Goal: Information Seeking & Learning: Learn about a topic

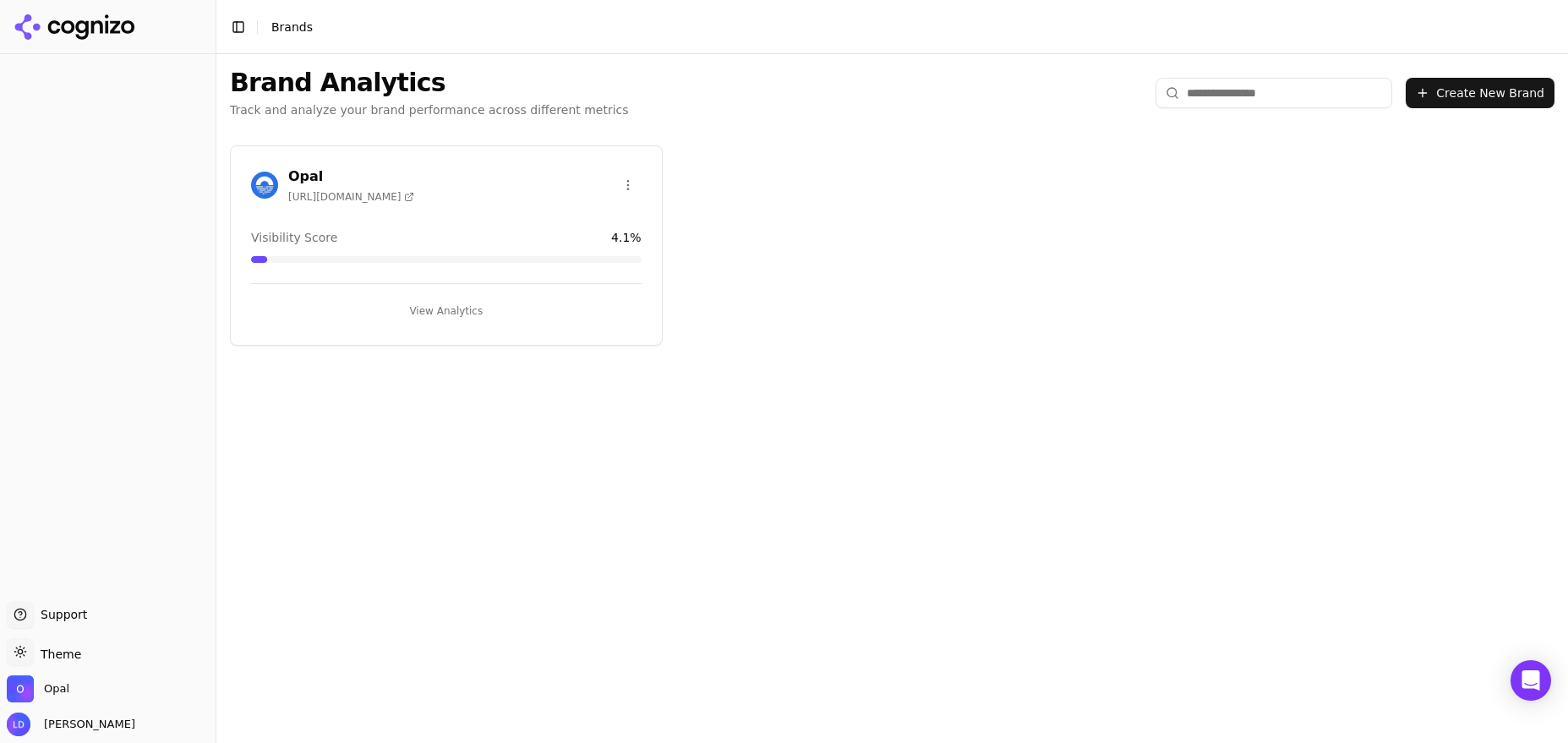
click at [435, 312] on button "View Analytics" at bounding box center [446, 311] width 391 height 27
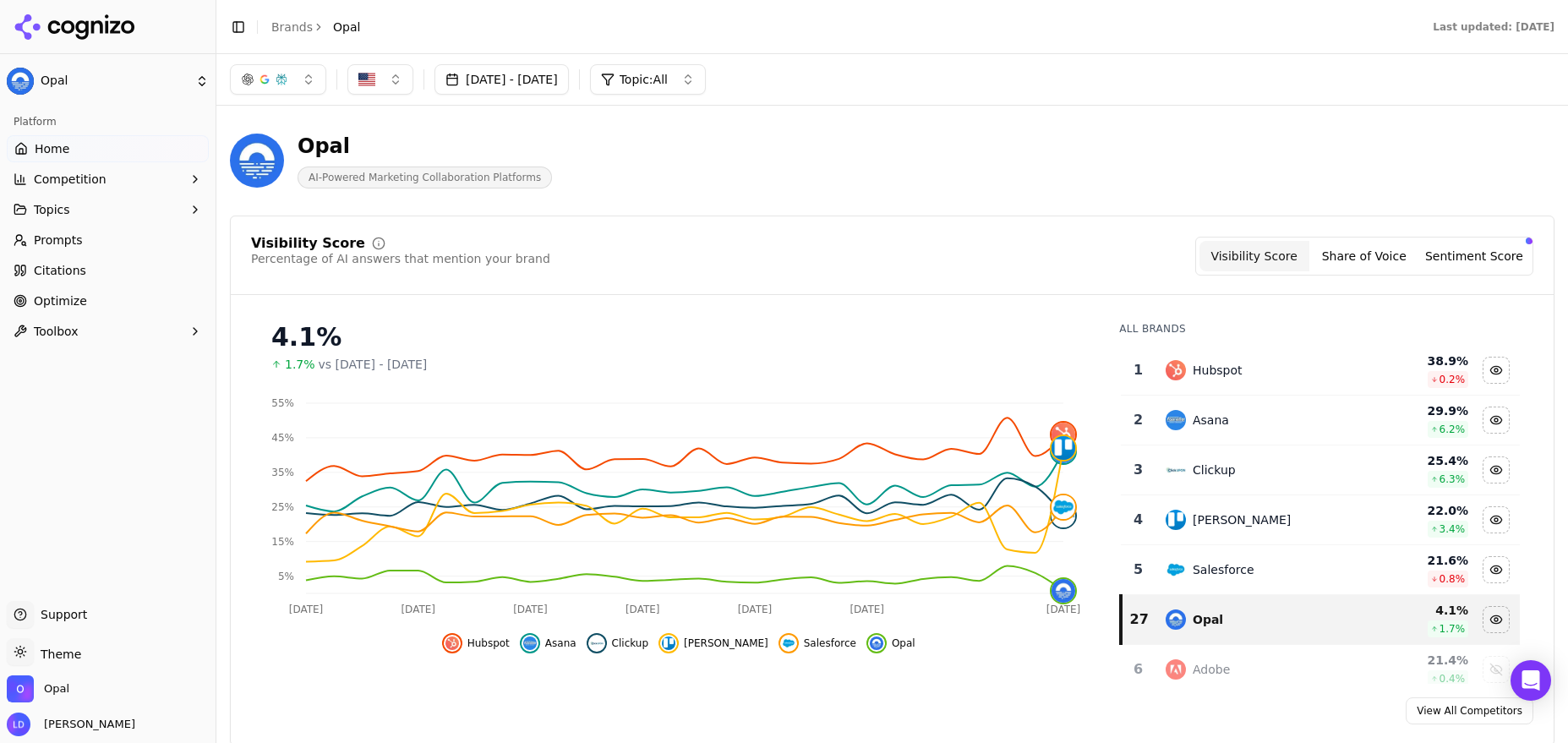
click at [68, 210] on span "Topics" at bounding box center [52, 210] width 36 height 17
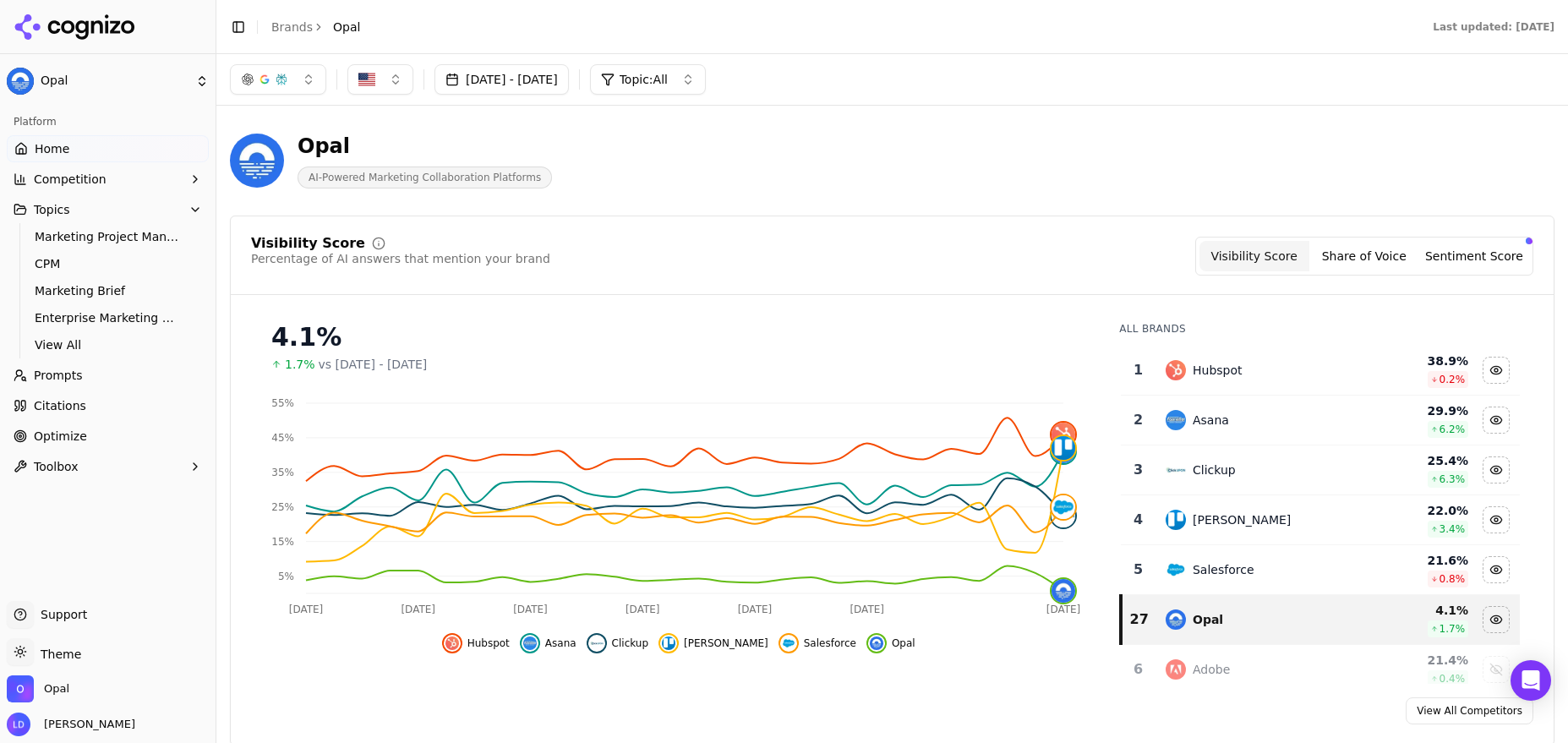
click at [44, 373] on span "Prompts" at bounding box center [58, 375] width 49 height 17
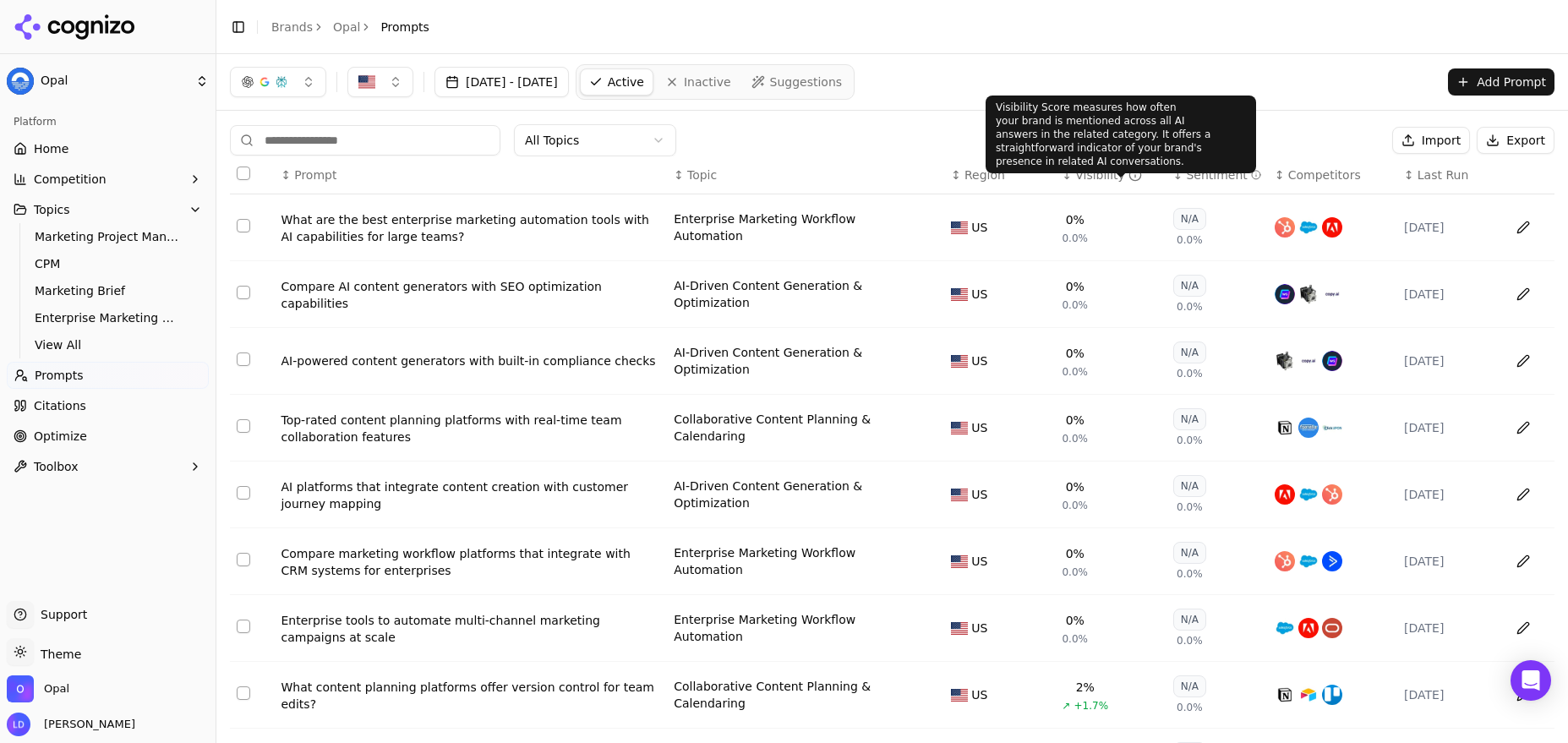
click at [1128, 175] on icon "Data table" at bounding box center [1135, 175] width 14 height 14
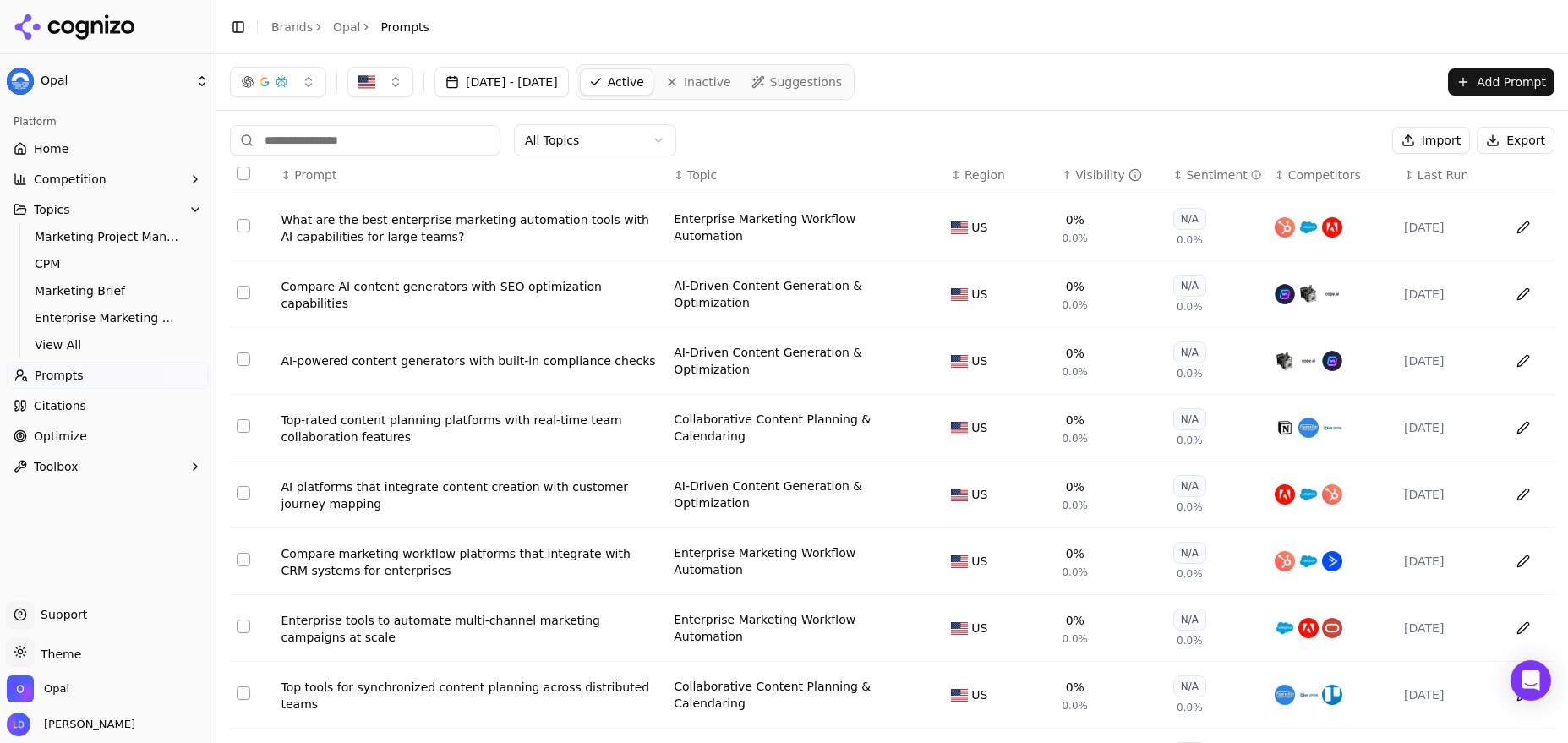
click at [1135, 175] on icon "Data table" at bounding box center [1135, 176] width 0 height 3
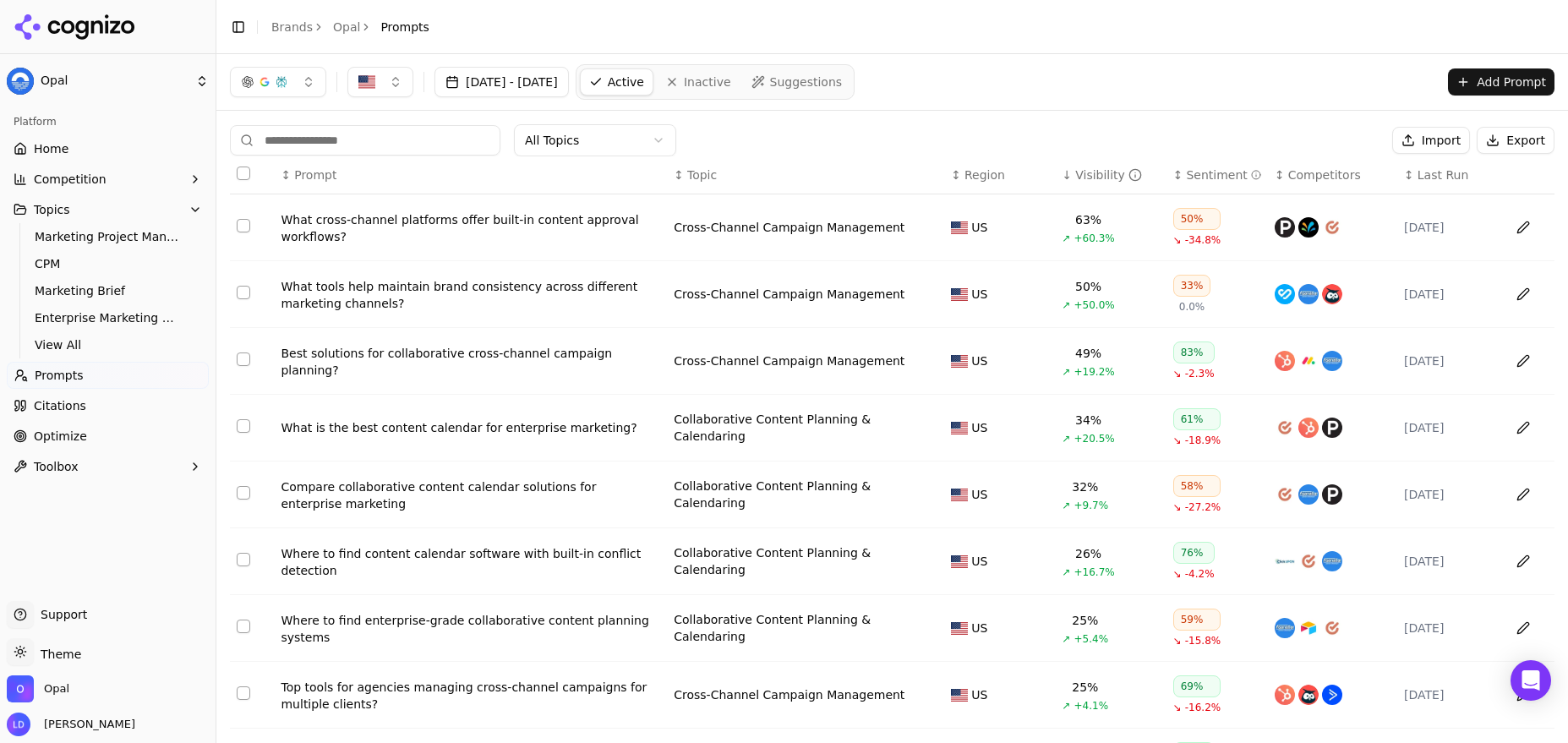
click at [446, 435] on div "What is the best content calendar for enterprise marketing?" at bounding box center [470, 428] width 380 height 17
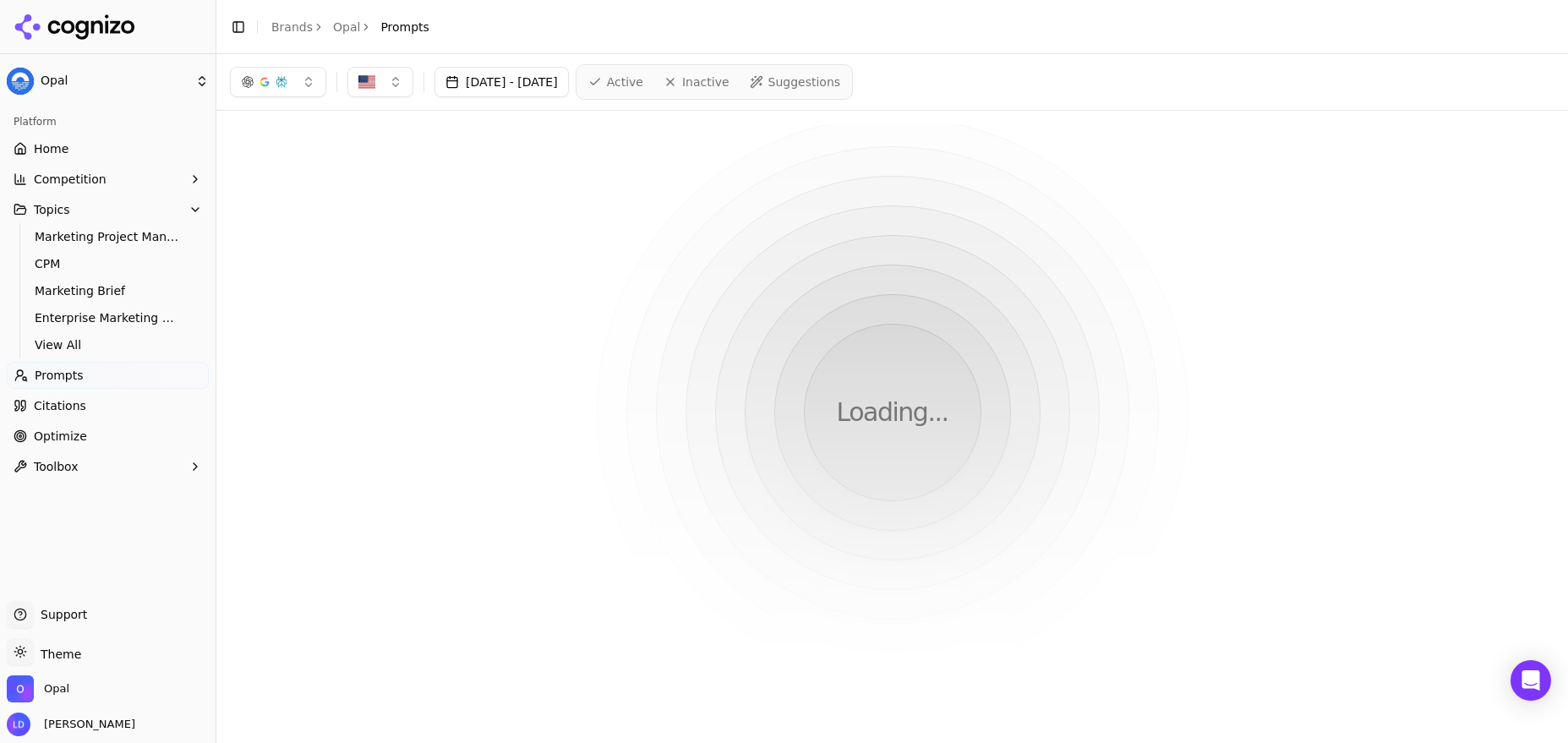
click at [313, 80] on button "button" at bounding box center [278, 82] width 97 height 30
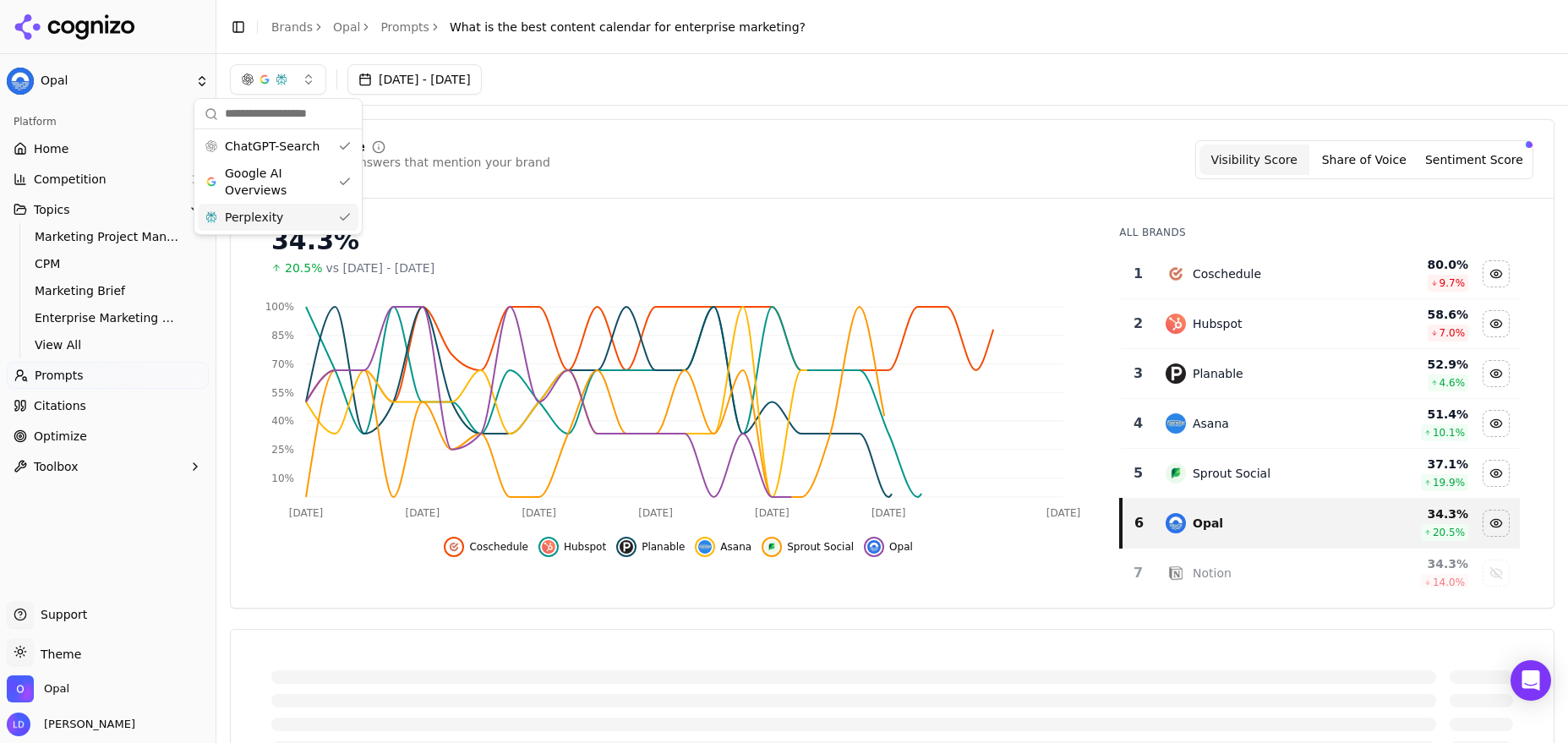
click at [345, 208] on div "Perplexity" at bounding box center [279, 218] width 161 height 27
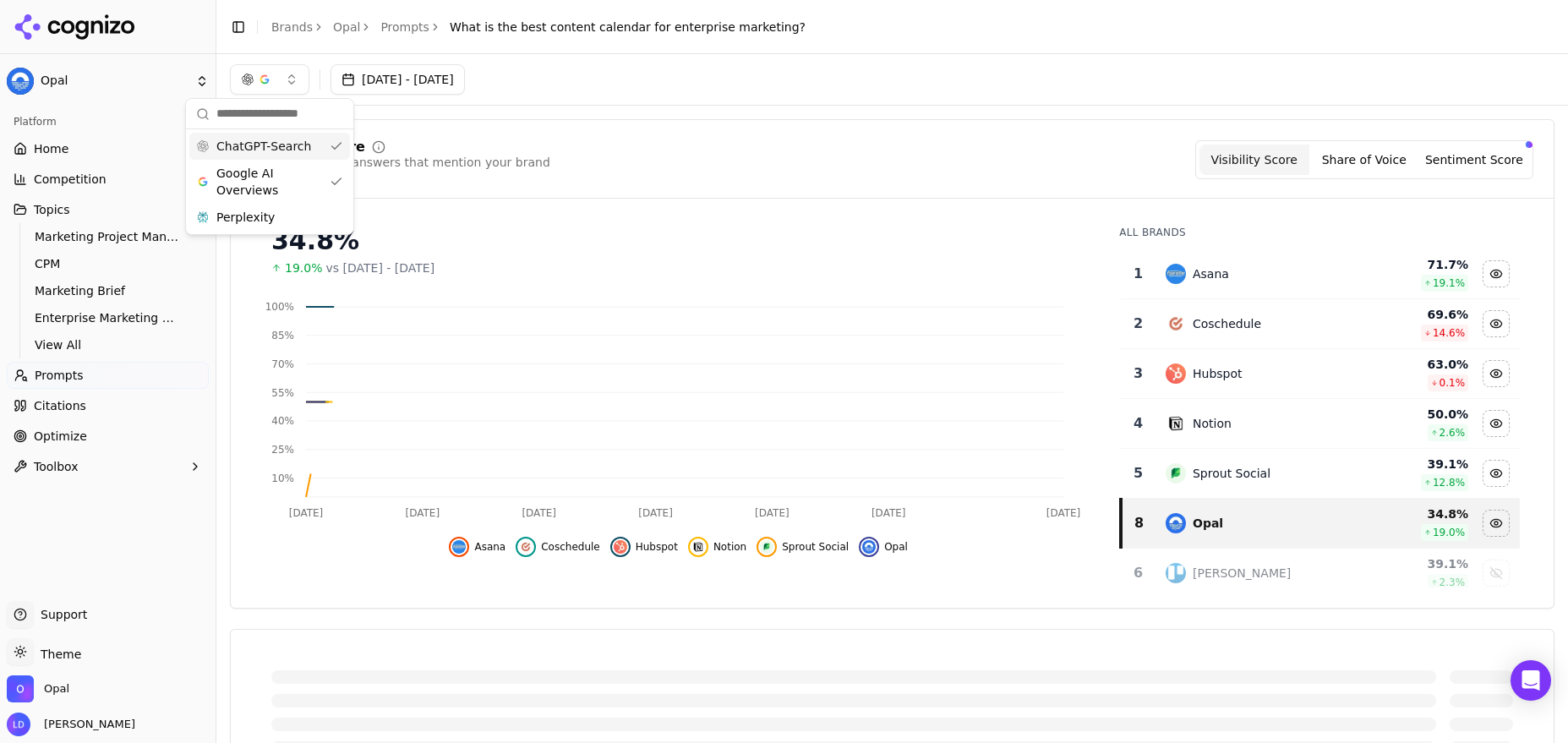
click at [335, 152] on div "ChatGPT-Search" at bounding box center [270, 147] width 161 height 27
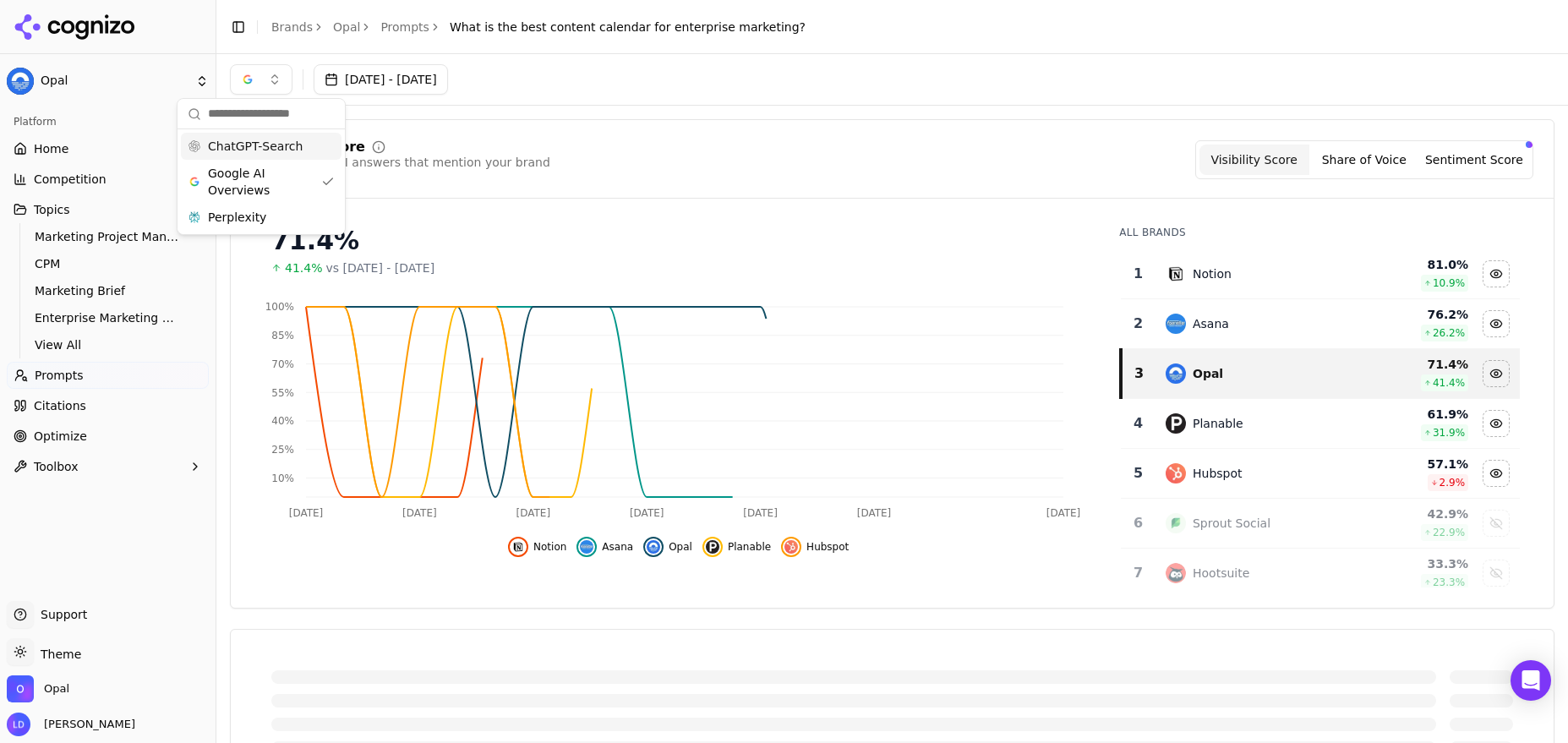
click at [528, 213] on div "71.4% 41.4% vs [DATE] - [DATE]" at bounding box center [678, 245] width 855 height 64
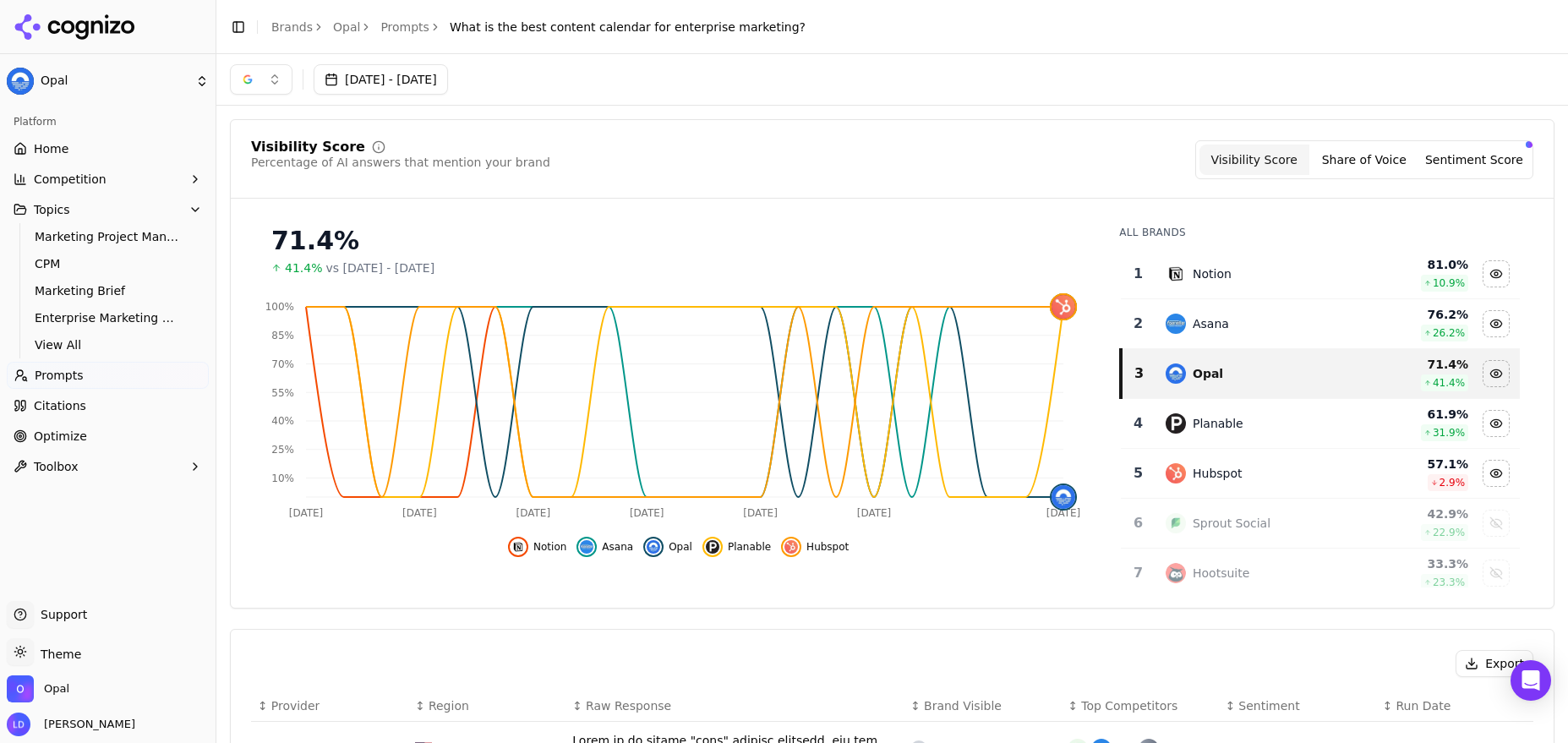
click at [618, 21] on span "What is the best content calendar for enterprise marketing?" at bounding box center [628, 27] width 356 height 17
click at [279, 83] on button "button" at bounding box center [261, 80] width 63 height 30
click at [258, 231] on div "ChatGPT-Search Google AI Overviews Perplexity" at bounding box center [262, 182] width 168 height 105
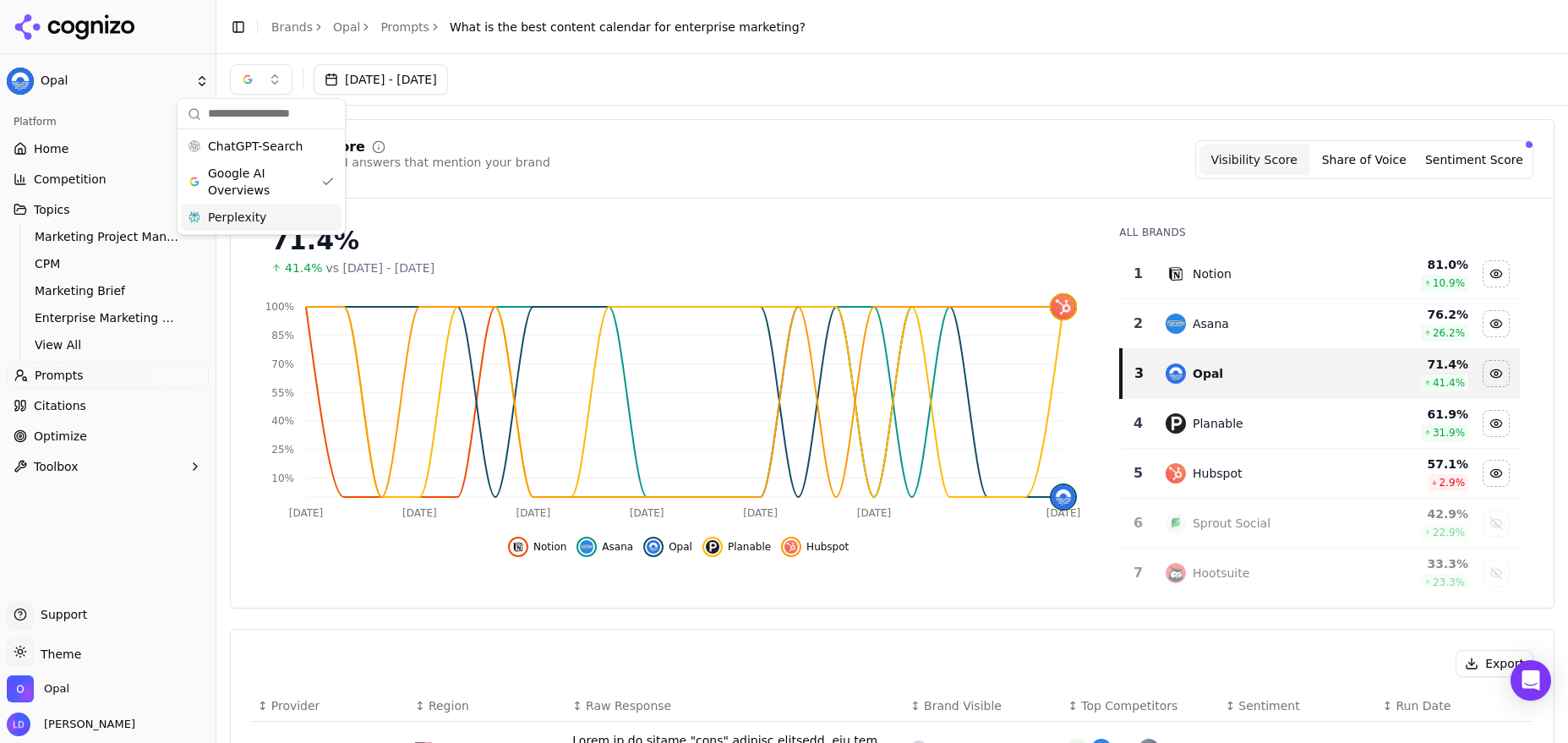
click at [261, 222] on span "Perplexity" at bounding box center [237, 218] width 58 height 17
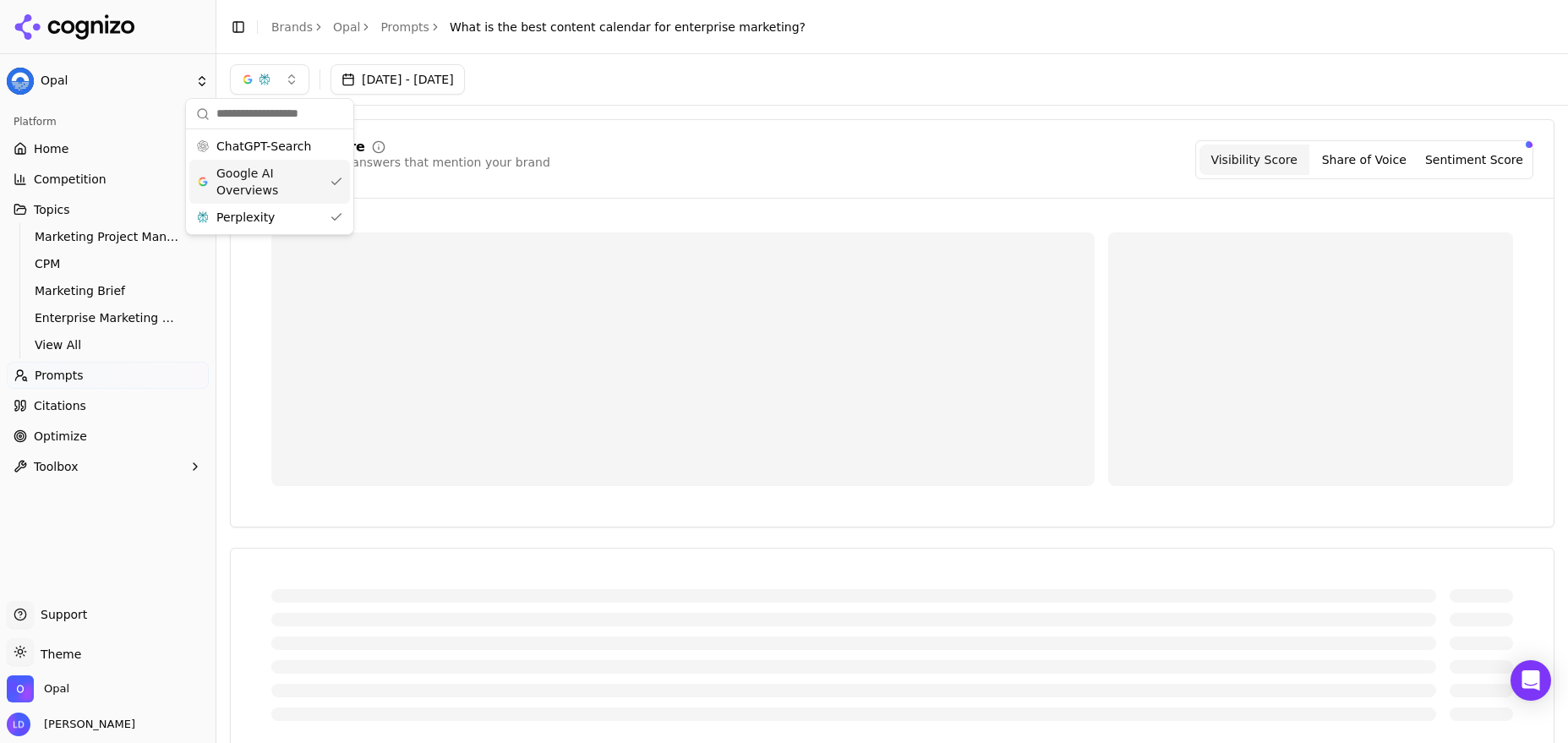
click at [295, 180] on span "Google AI Overviews" at bounding box center [270, 182] width 107 height 34
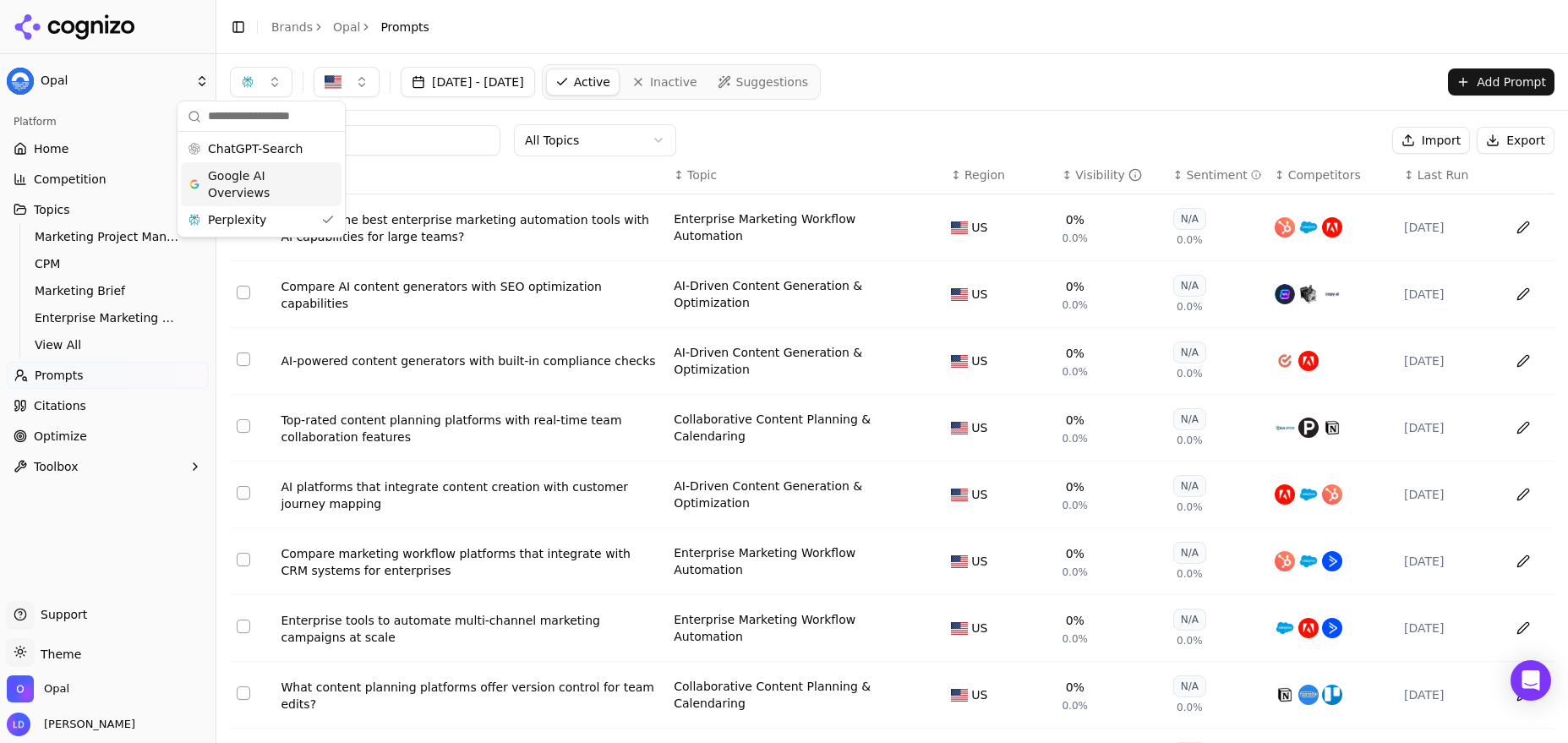
click at [451, 186] on th "↕ Prompt" at bounding box center [470, 175] width 393 height 38
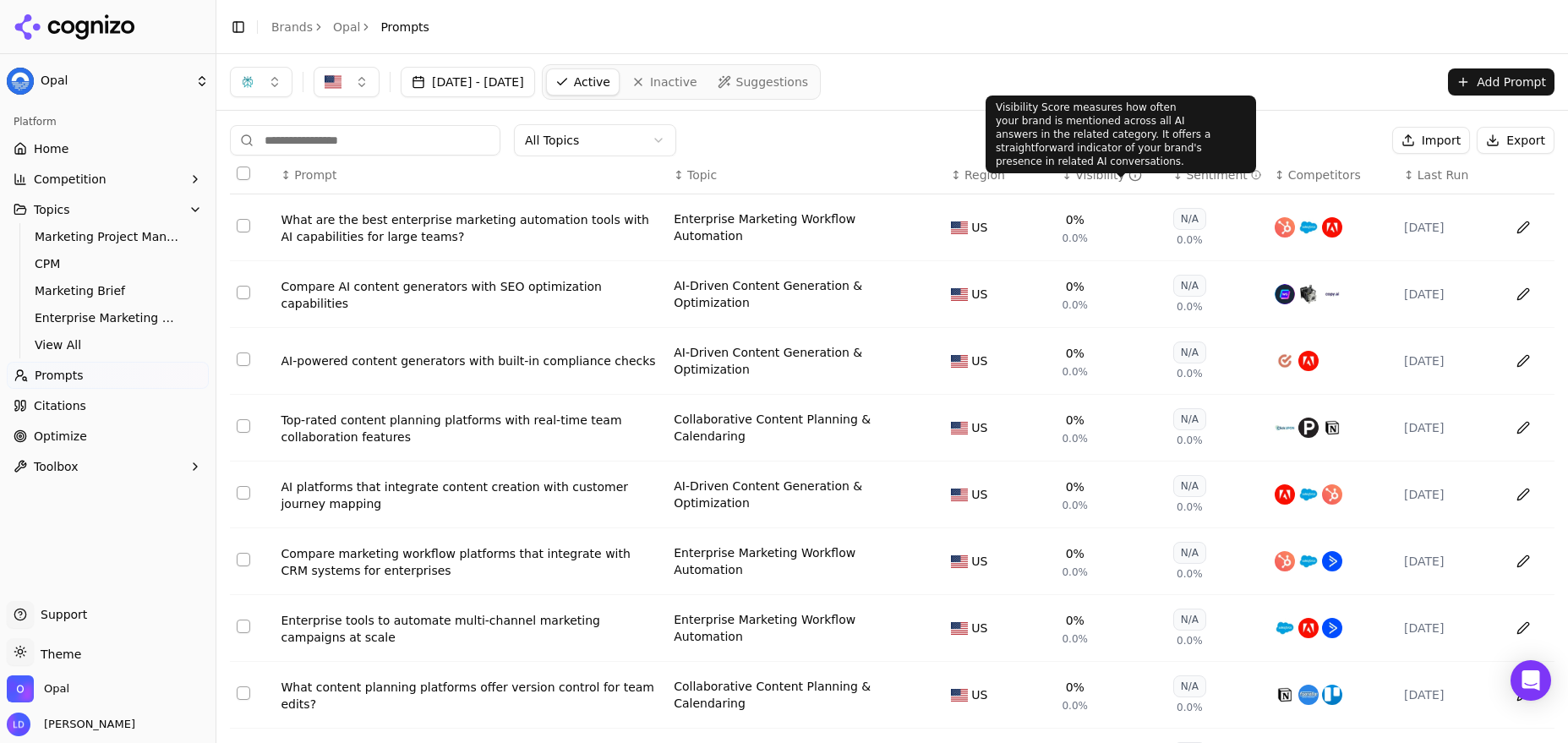
click at [1128, 169] on icon "Data table" at bounding box center [1135, 175] width 14 height 14
click at [1128, 175] on icon "Data table" at bounding box center [1135, 175] width 14 height 14
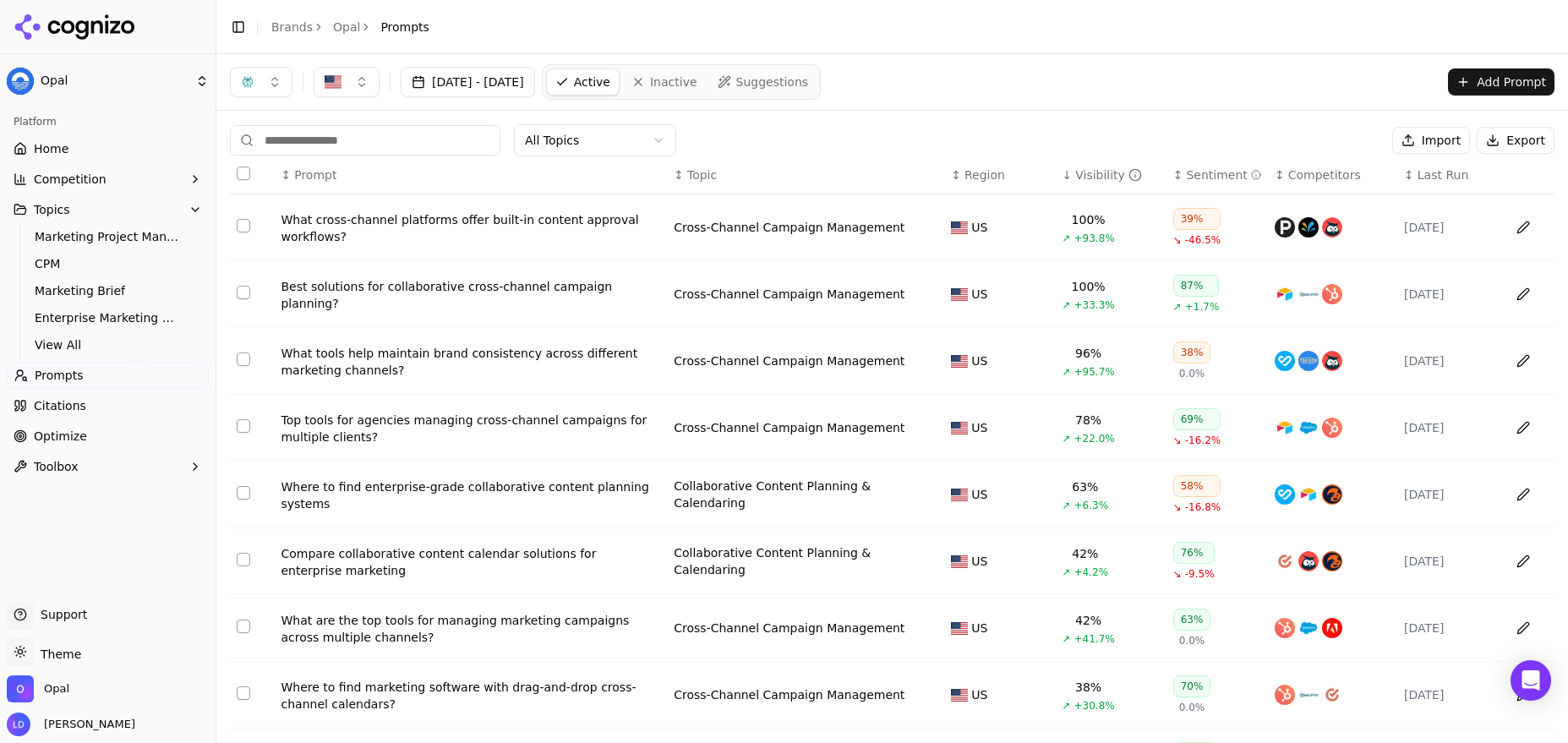
click at [432, 222] on div "What cross-channel platforms offer built-in content approval workflows?" at bounding box center [470, 229] width 380 height 34
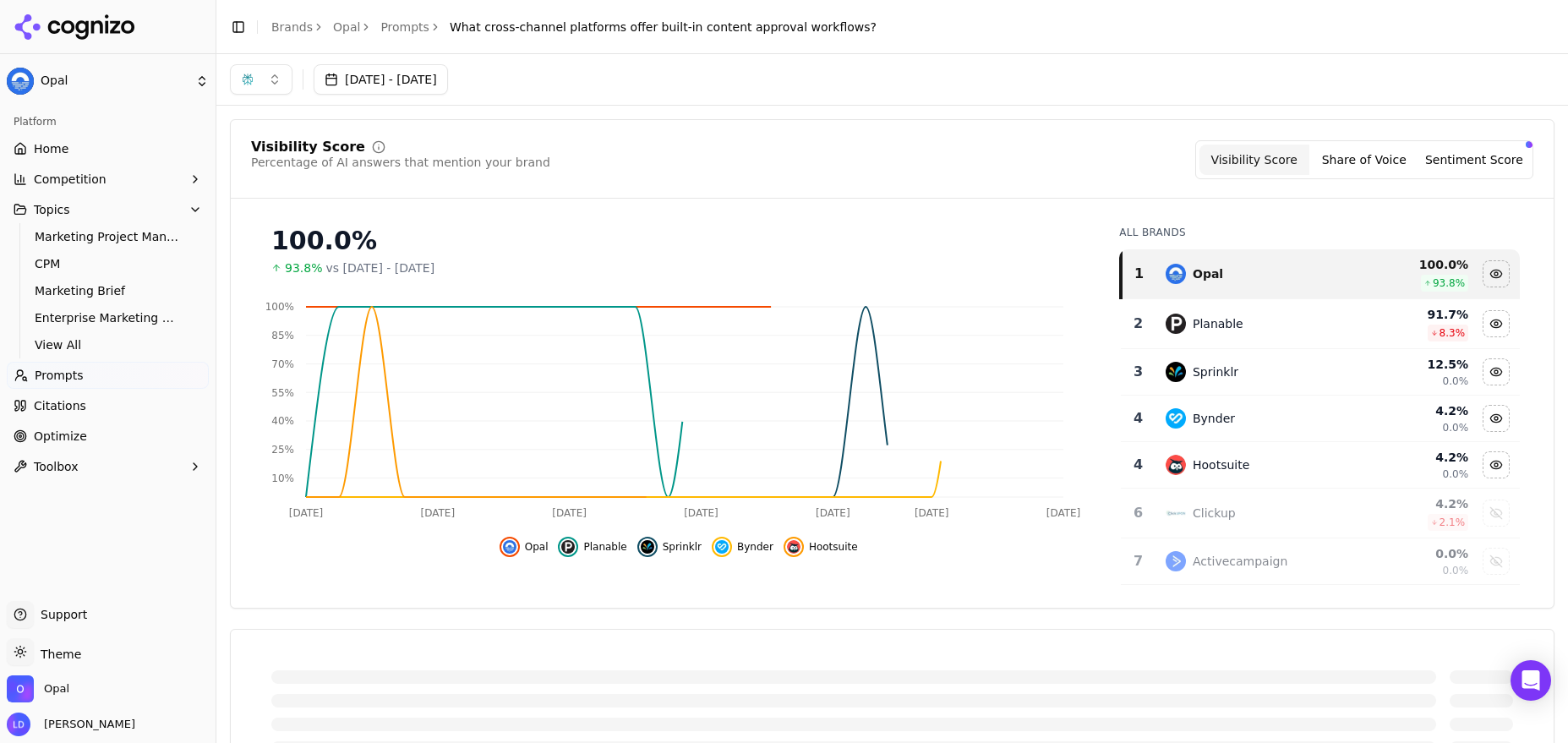
click at [277, 84] on button "button" at bounding box center [261, 80] width 63 height 30
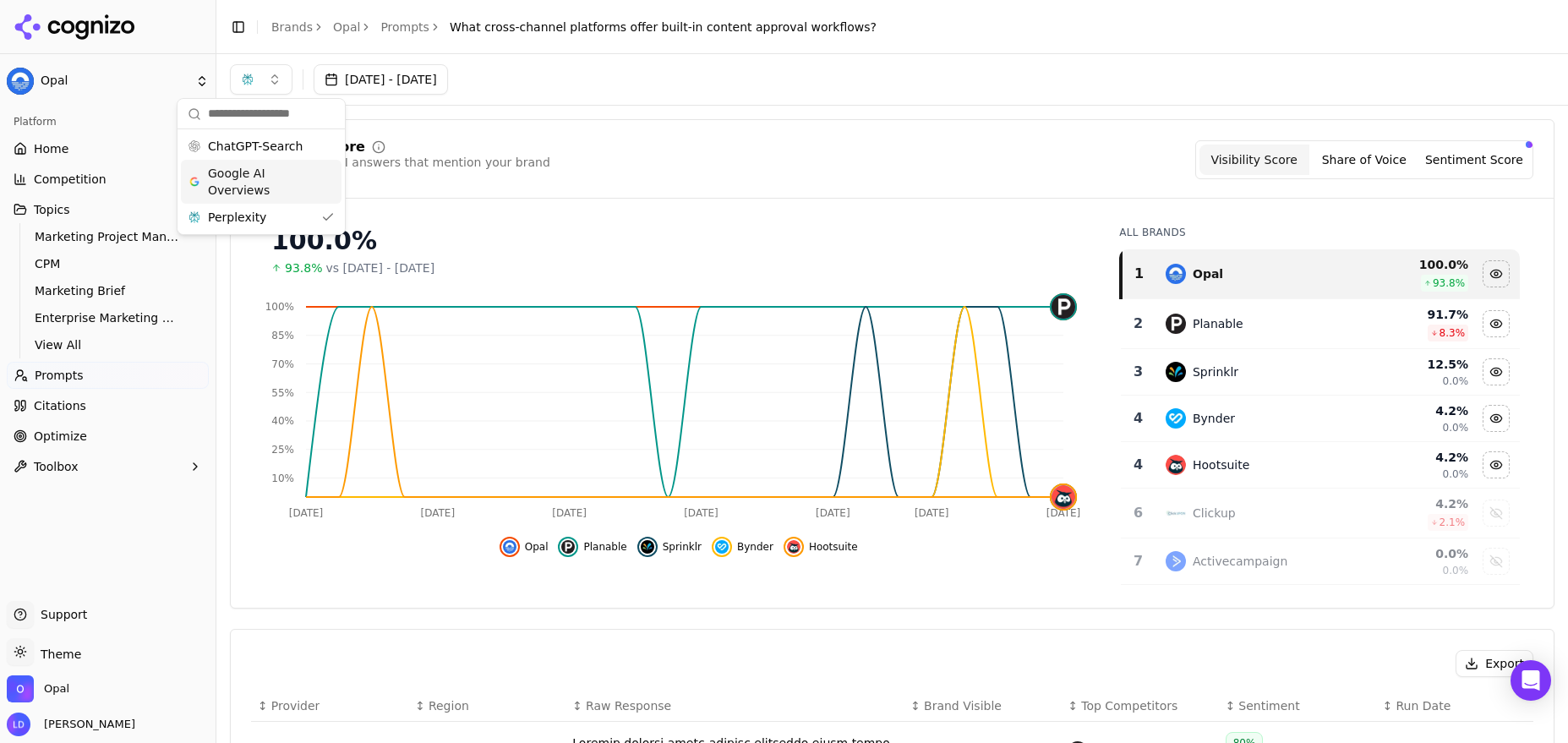
click at [582, 193] on div "Visibility Score Percentage of AI answers that mention your brand Visibility Sc…" at bounding box center [892, 169] width 1323 height 58
click at [697, 33] on span "What cross-channel platforms offer built-in content approval workflows?" at bounding box center [663, 27] width 427 height 17
click at [698, 33] on span "What cross-channel platforms offer built-in content approval workflows?" at bounding box center [663, 27] width 427 height 17
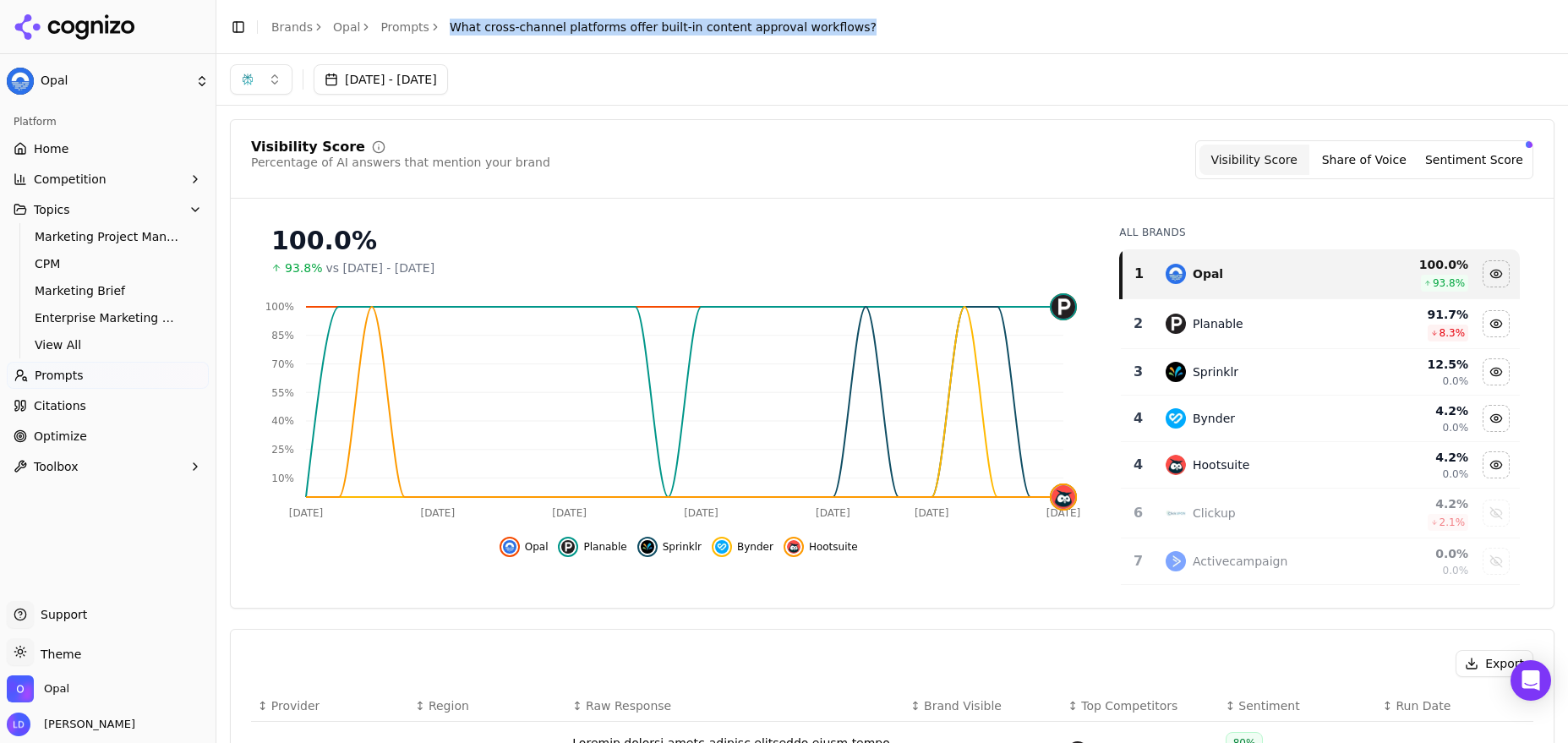
click at [698, 33] on span "What cross-channel platforms offer built-in content approval workflows?" at bounding box center [663, 27] width 427 height 17
copy main "What cross-channel platforms offer built-in content approval workflows?"
click at [261, 73] on button "button" at bounding box center [261, 80] width 63 height 30
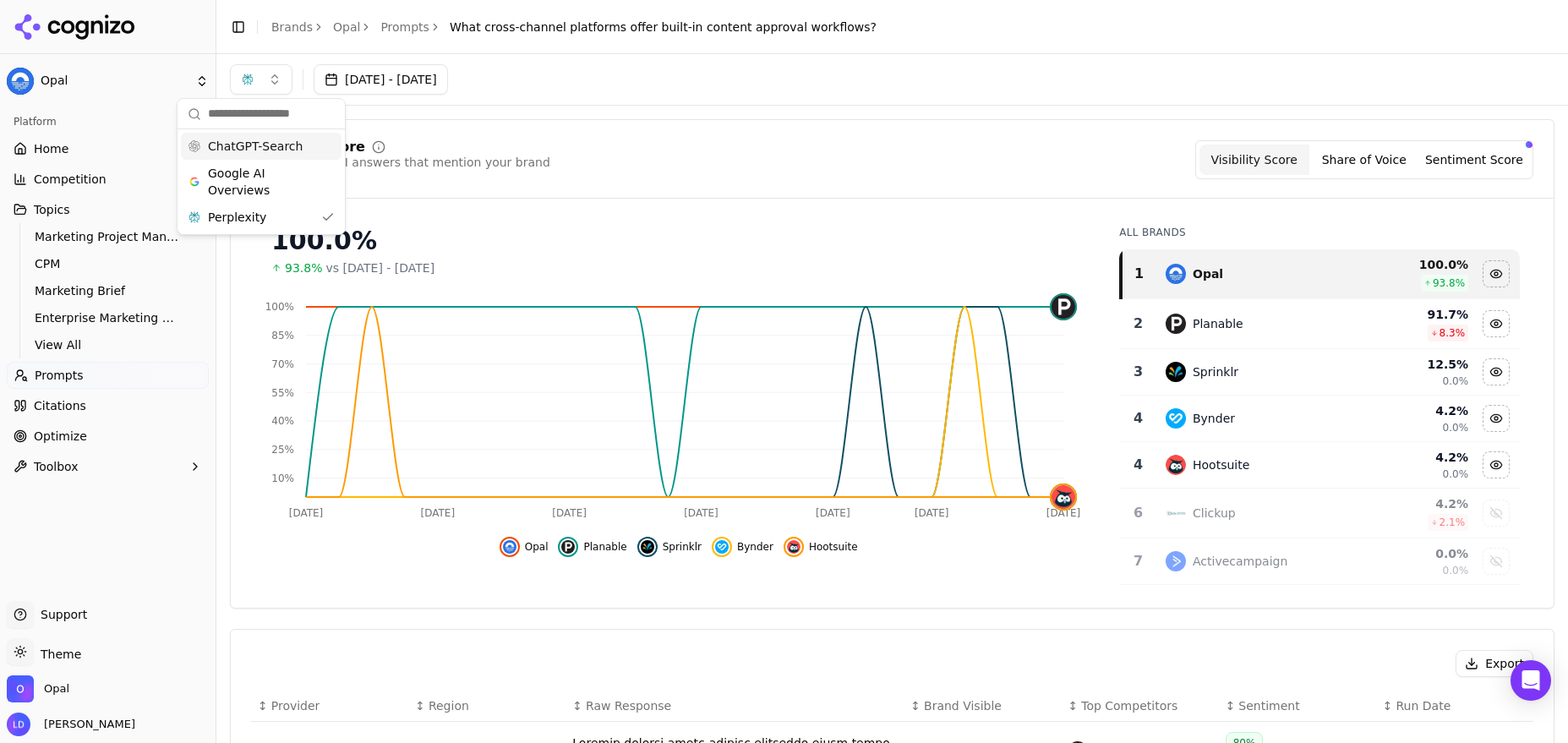
click at [269, 143] on span "ChatGPT-Search" at bounding box center [256, 147] width 95 height 17
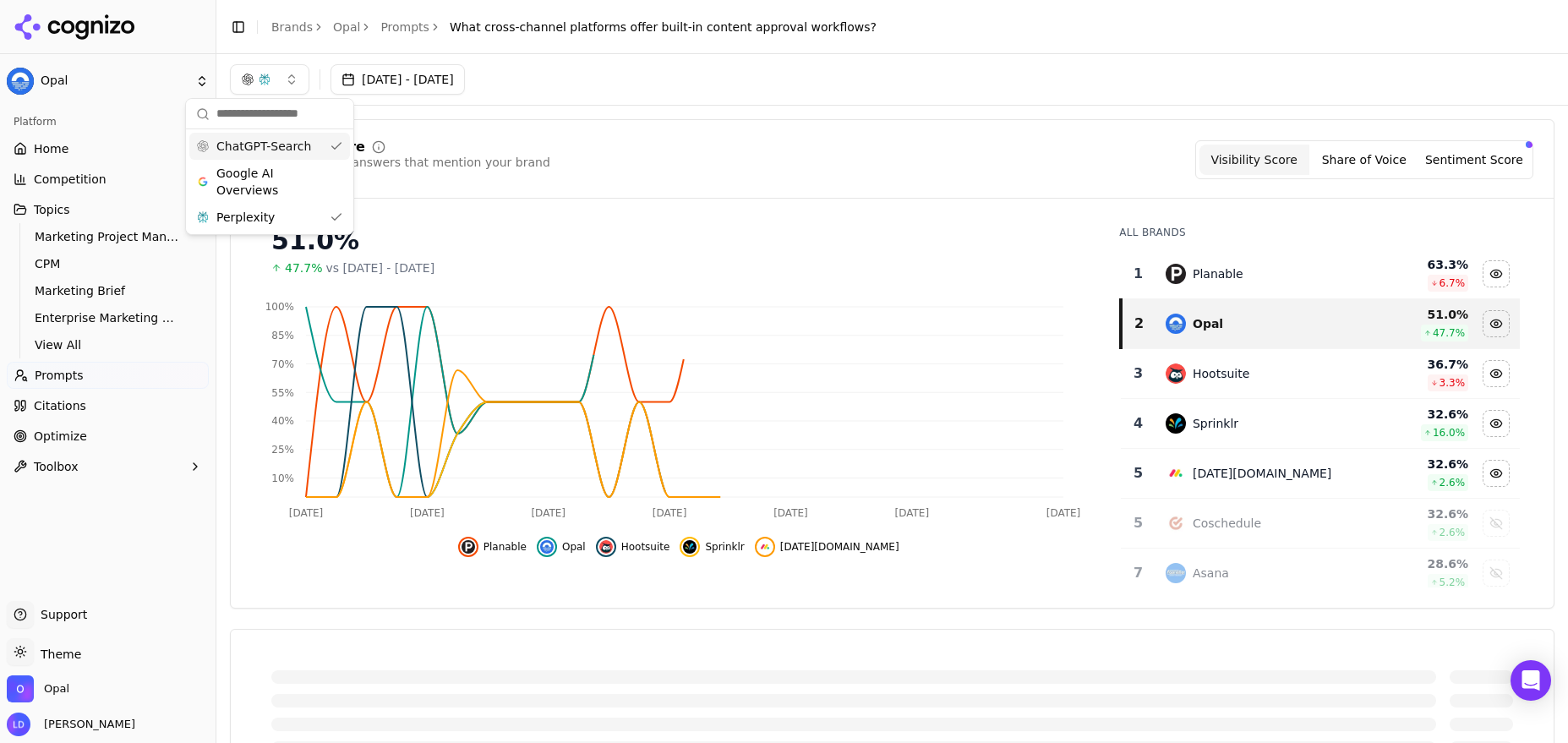
click at [621, 138] on div "Visibility Score Percentage of AI answers that mention your brand Visibility Sc…" at bounding box center [892, 364] width 1325 height 490
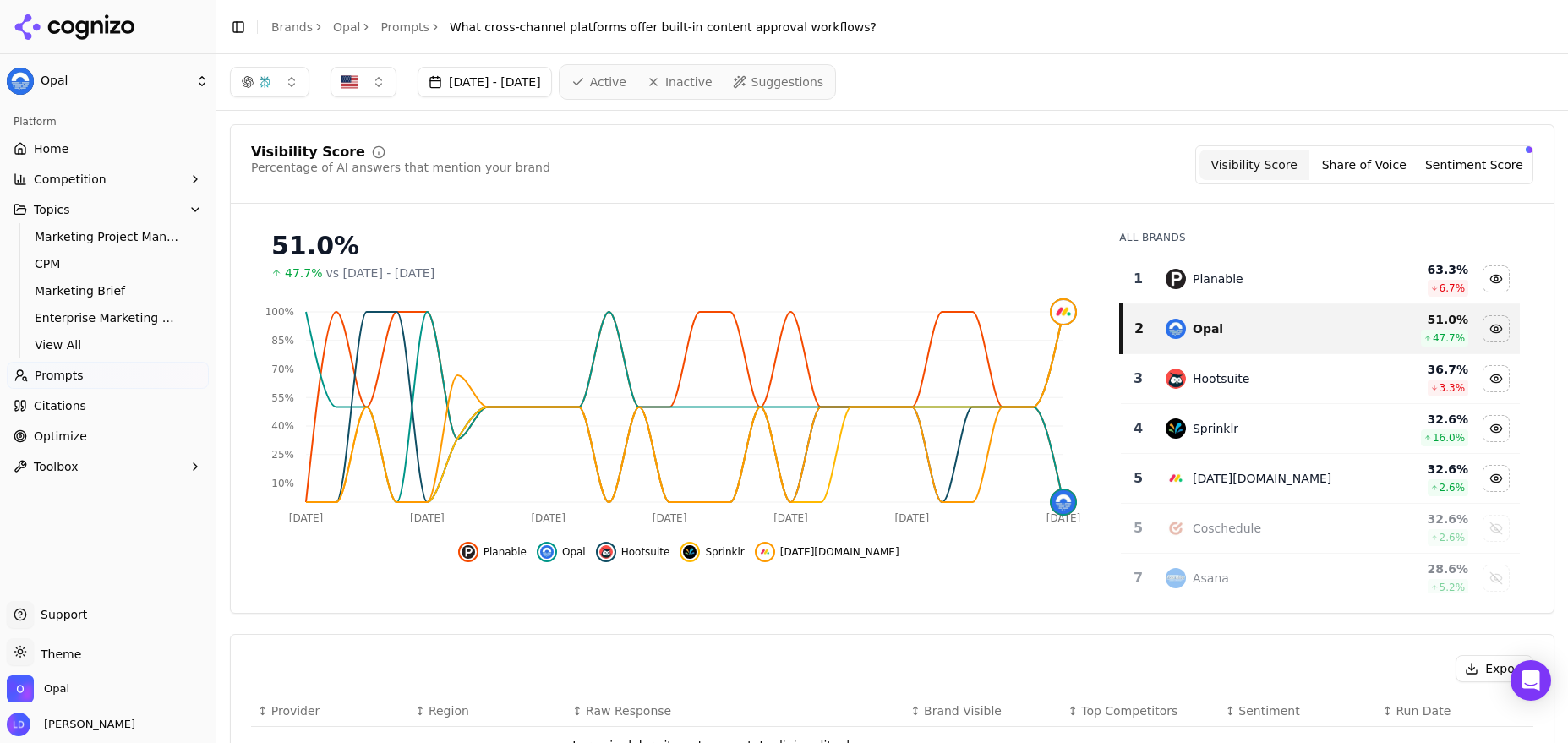
click at [289, 91] on button "button" at bounding box center [269, 82] width 80 height 30
click at [245, 225] on span "Perplexity" at bounding box center [246, 220] width 58 height 17
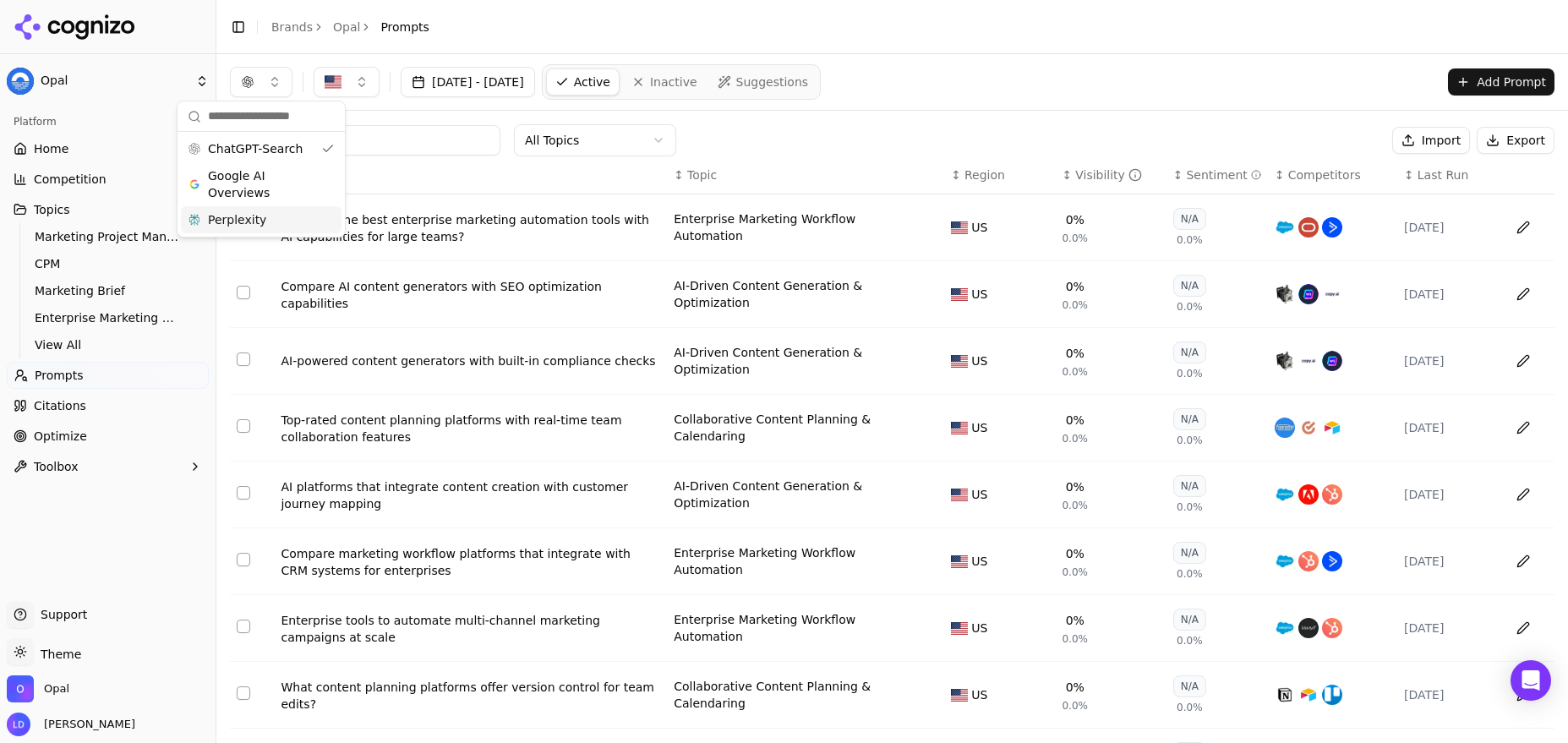
click at [1076, 173] on div "Visibility" at bounding box center [1109, 175] width 67 height 17
click at [1078, 173] on div "Visibility" at bounding box center [1109, 175] width 67 height 17
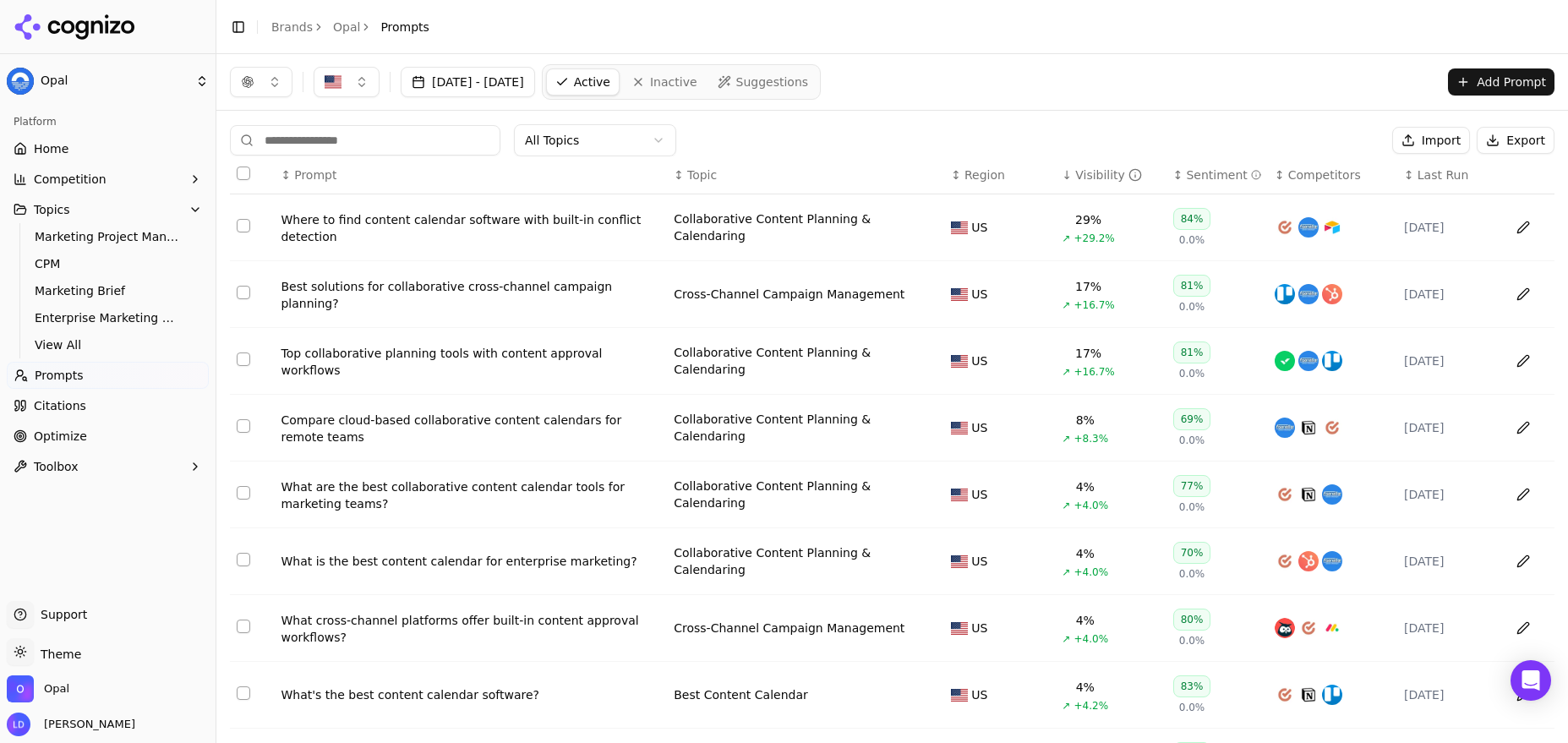
click at [1100, 170] on div "Visibility" at bounding box center [1109, 175] width 67 height 17
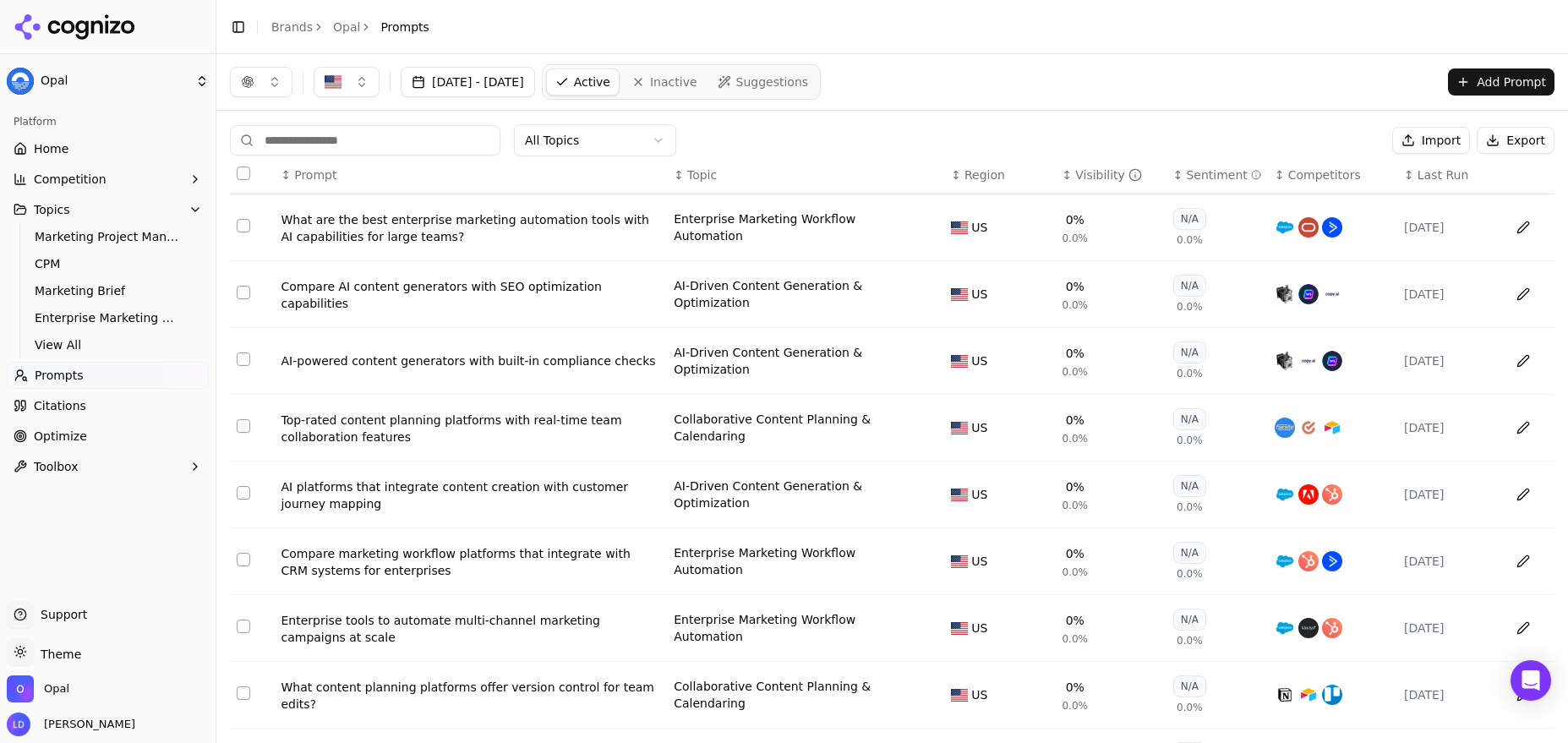
click at [1100, 170] on div "Visibility" at bounding box center [1109, 175] width 67 height 17
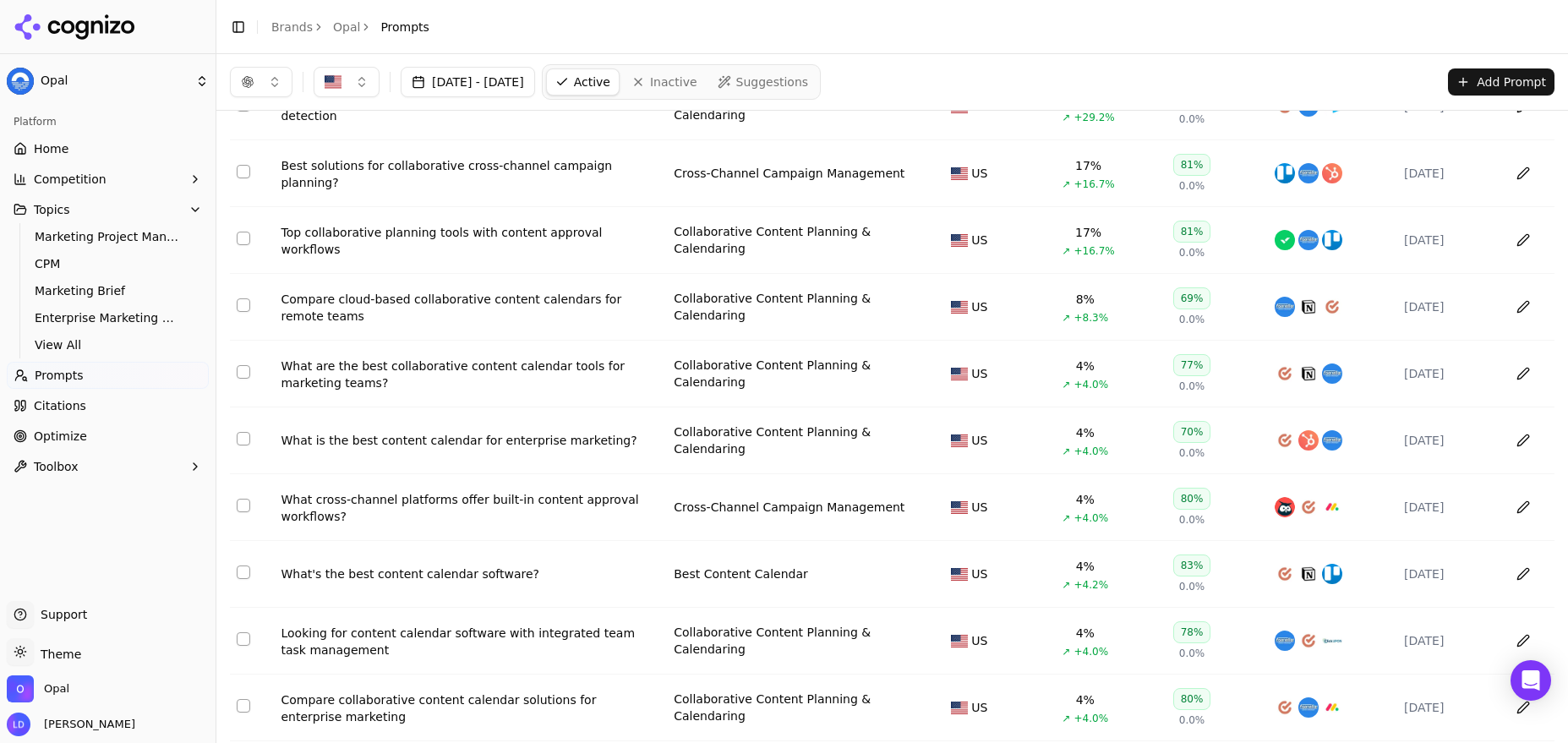
scroll to position [182, 0]
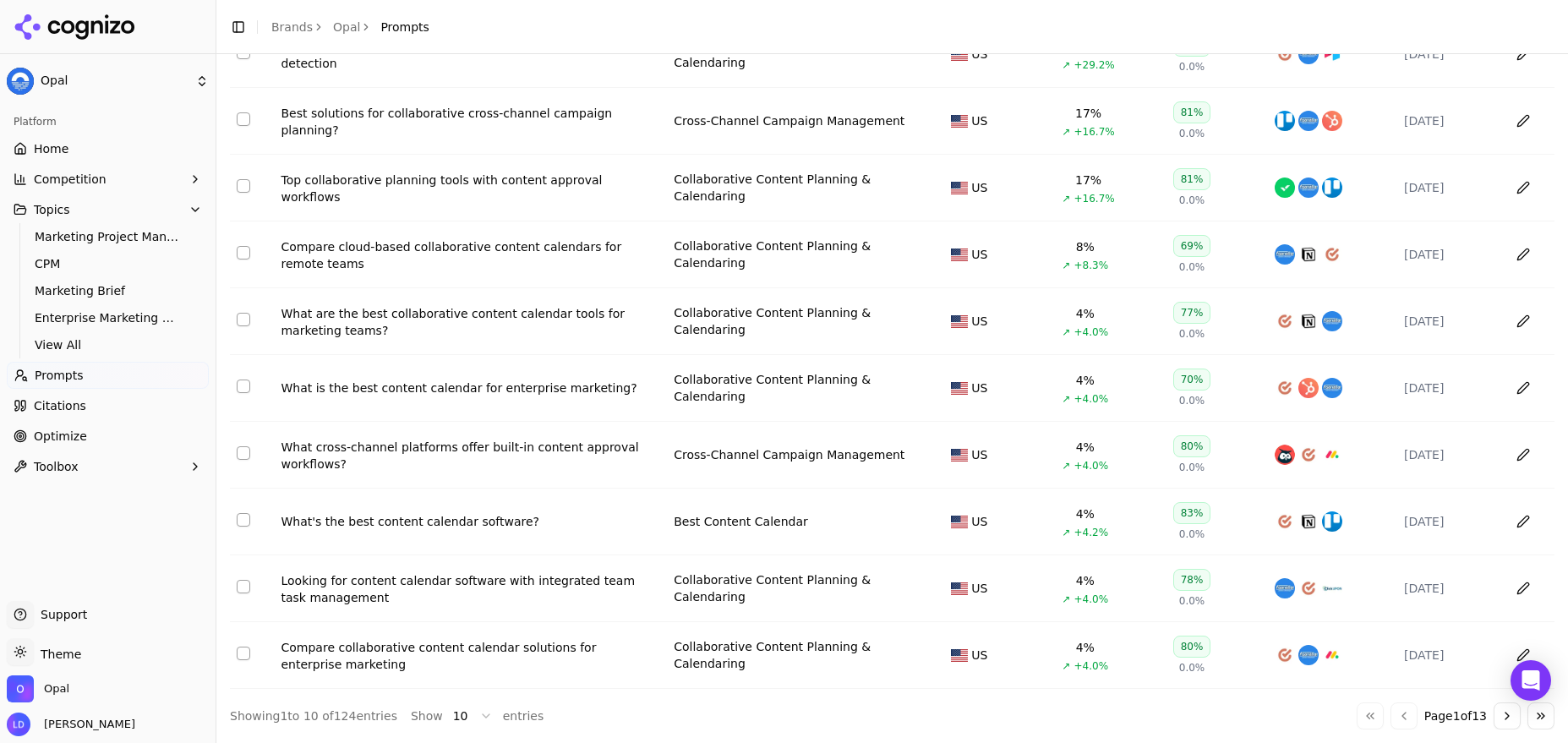
click at [1382, 719] on div "Go to first page Go to previous page Page 1 of 13 Go to next page Go to last pa…" at bounding box center [1456, 716] width 198 height 27
click at [1388, 717] on div "Go to first page Go to previous page Page 1 of 13 Go to next page Go to last pa…" at bounding box center [1456, 716] width 198 height 27
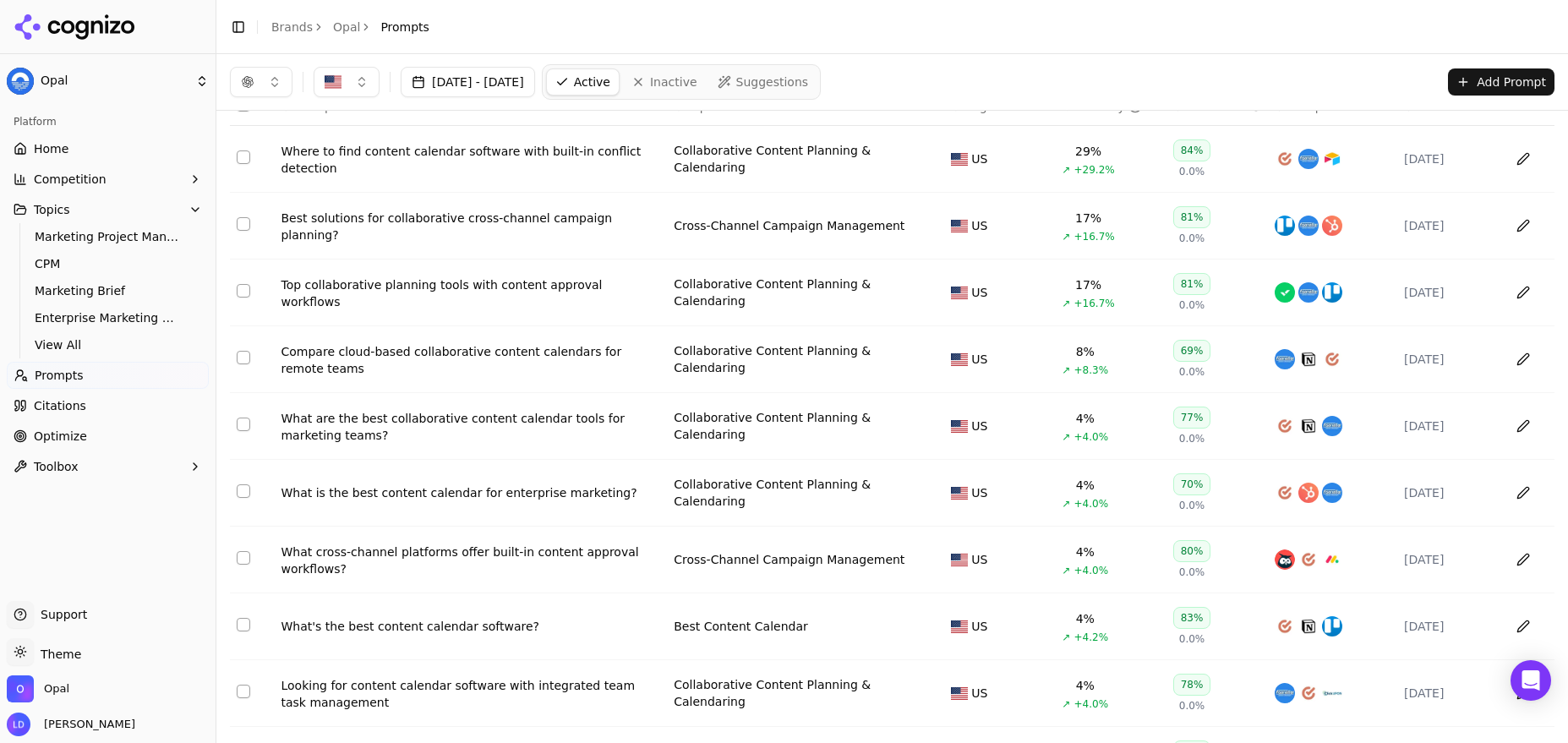
scroll to position [0, 0]
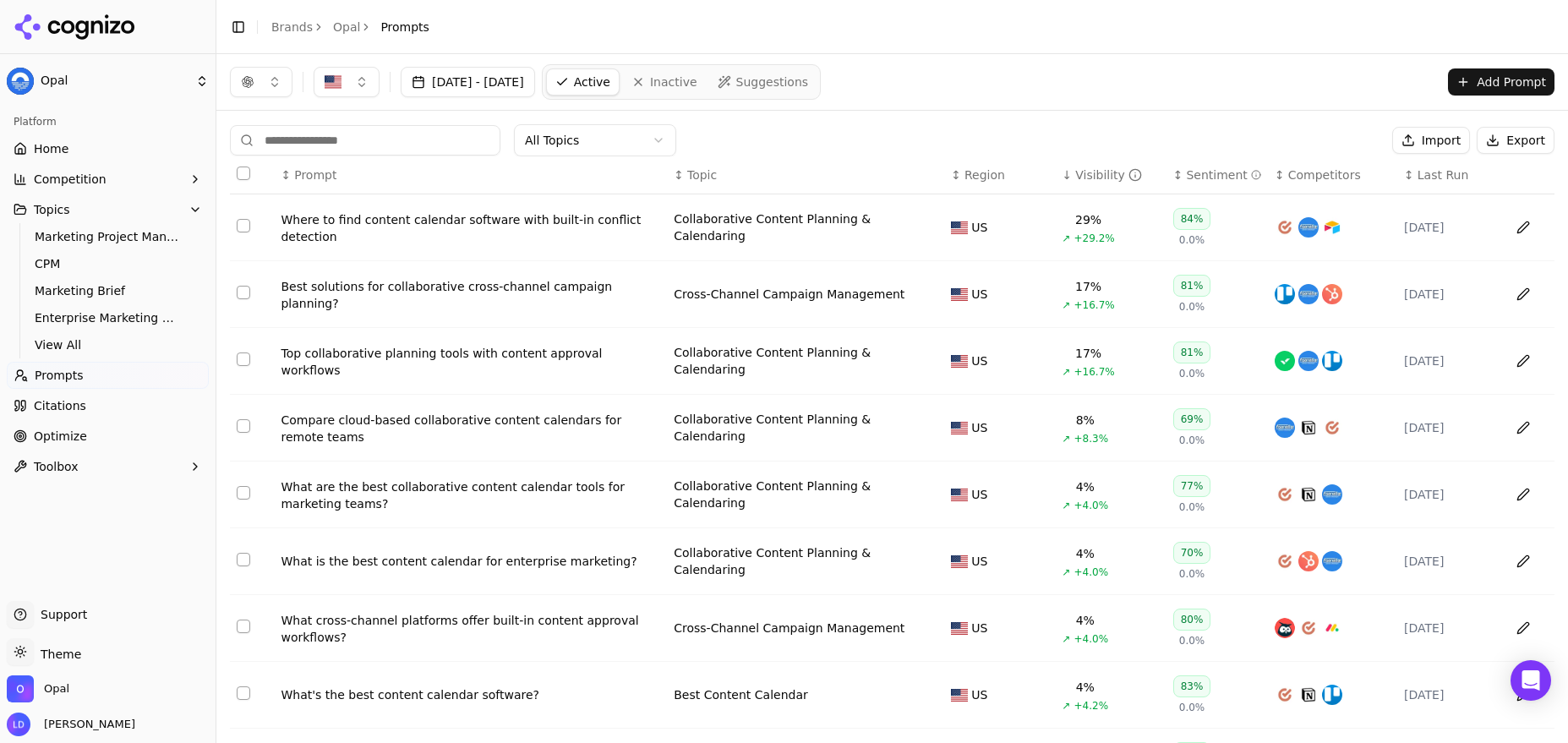
click at [358, 219] on div "Where to find content calendar software with built-in conflict detection" at bounding box center [470, 229] width 380 height 34
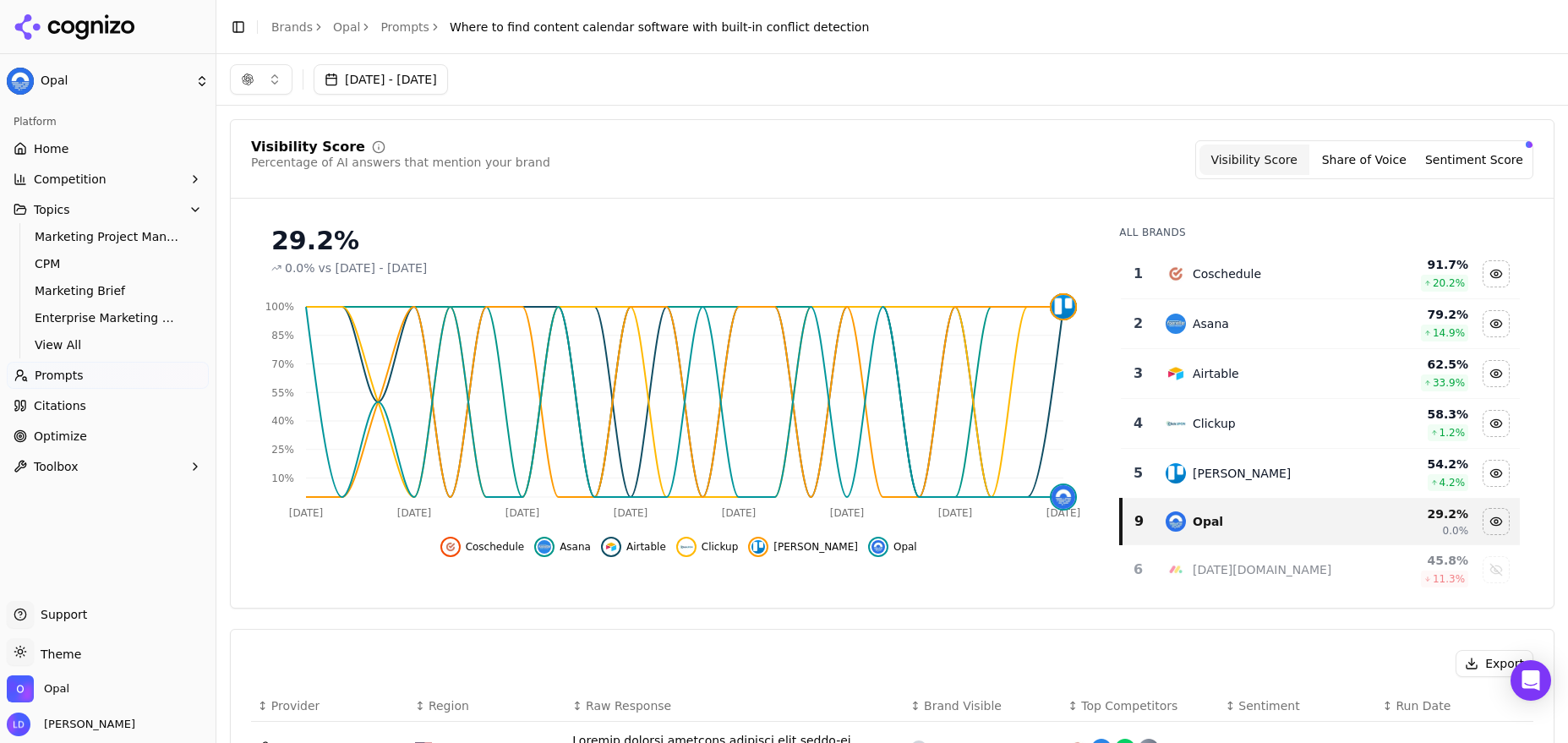
click at [660, 27] on span "Where to find content calendar software with built-in conflict detection" at bounding box center [659, 27] width 419 height 17
copy main "Where to find content calendar software with built-in conflict detection"
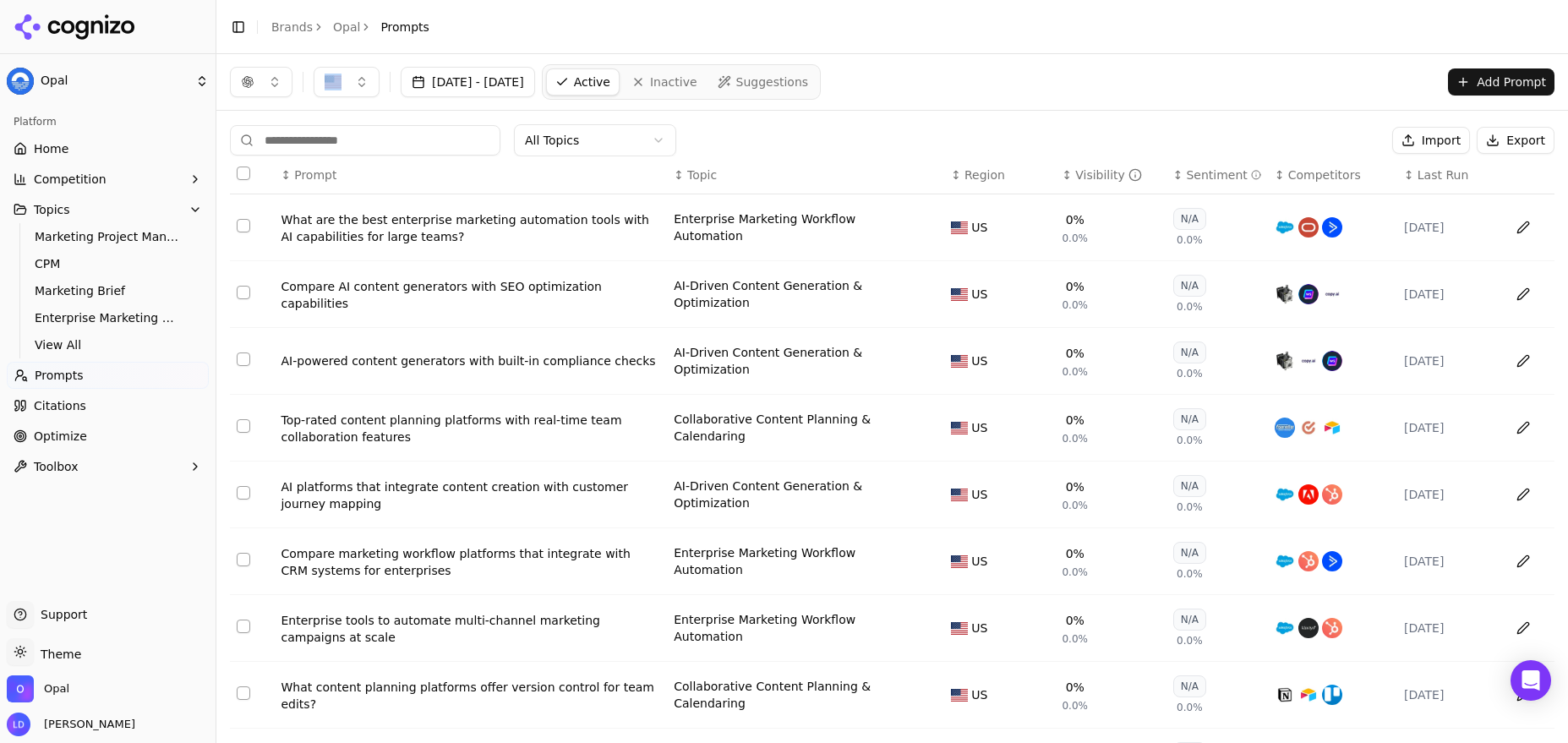
click at [257, 79] on button "button" at bounding box center [261, 82] width 63 height 30
click at [252, 188] on span "Google AI Overviews" at bounding box center [262, 185] width 107 height 34
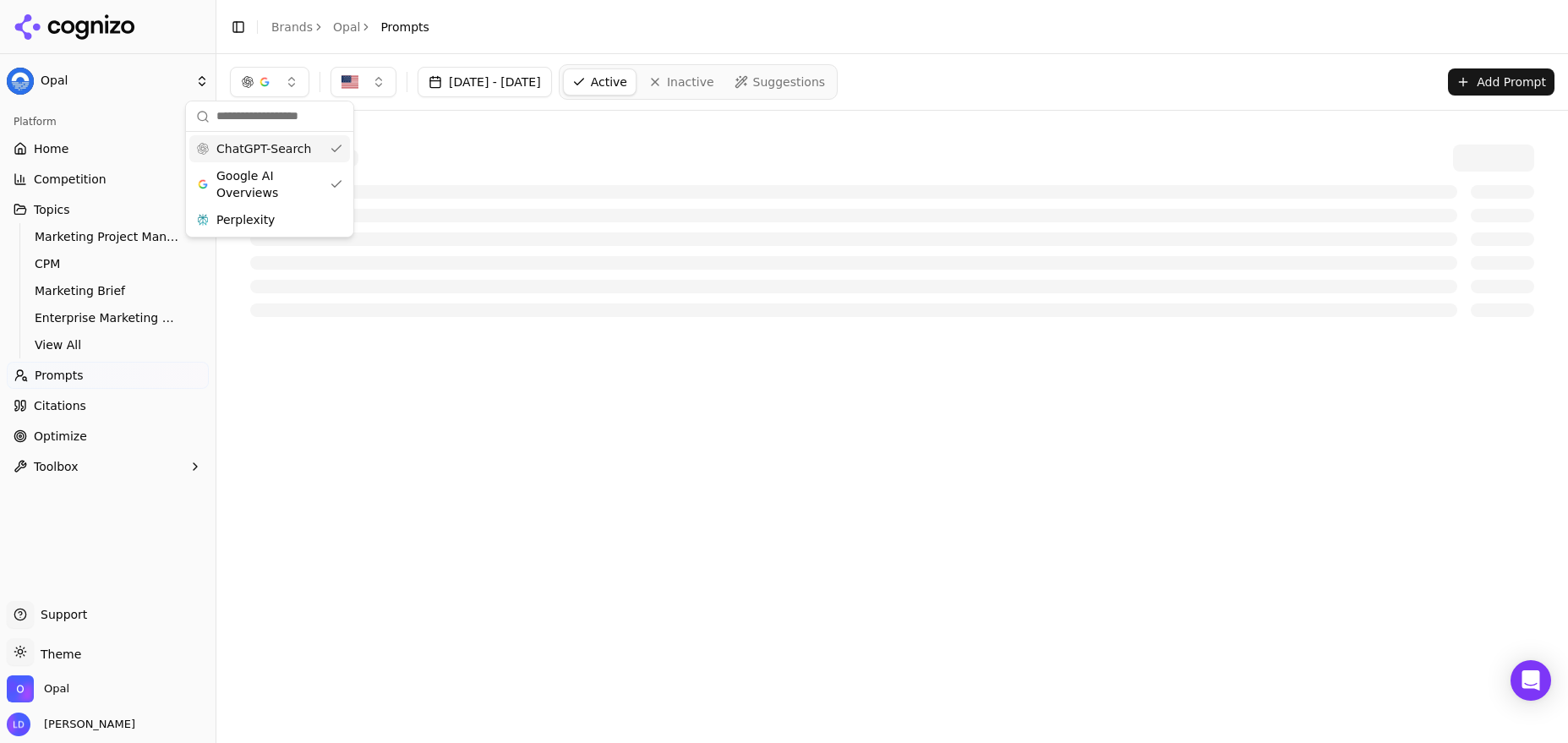
click at [332, 148] on div "ChatGPT-Search" at bounding box center [270, 149] width 161 height 27
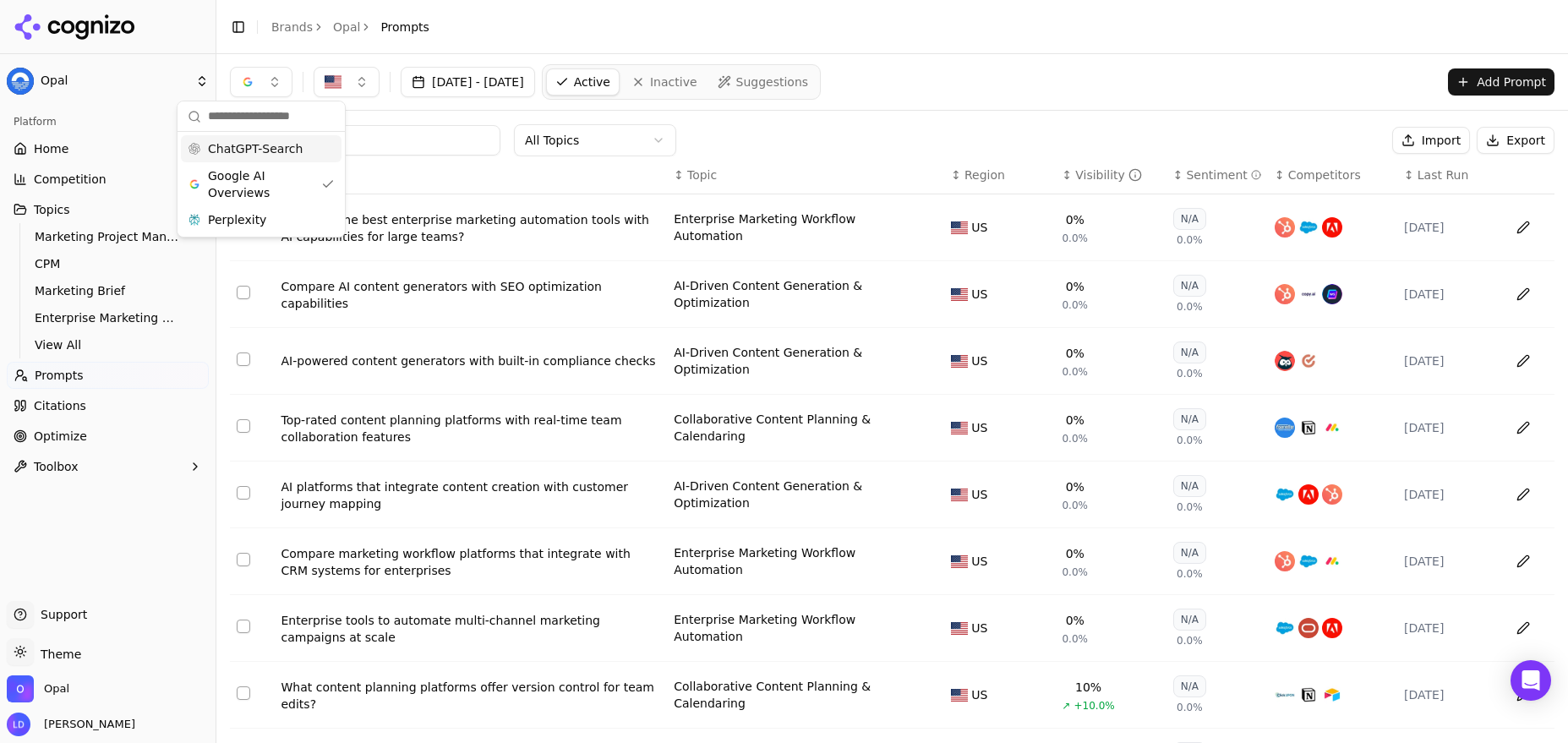
click at [1111, 175] on div "Visibility" at bounding box center [1109, 175] width 67 height 17
click at [1112, 175] on div "Visibility" at bounding box center [1109, 175] width 67 height 17
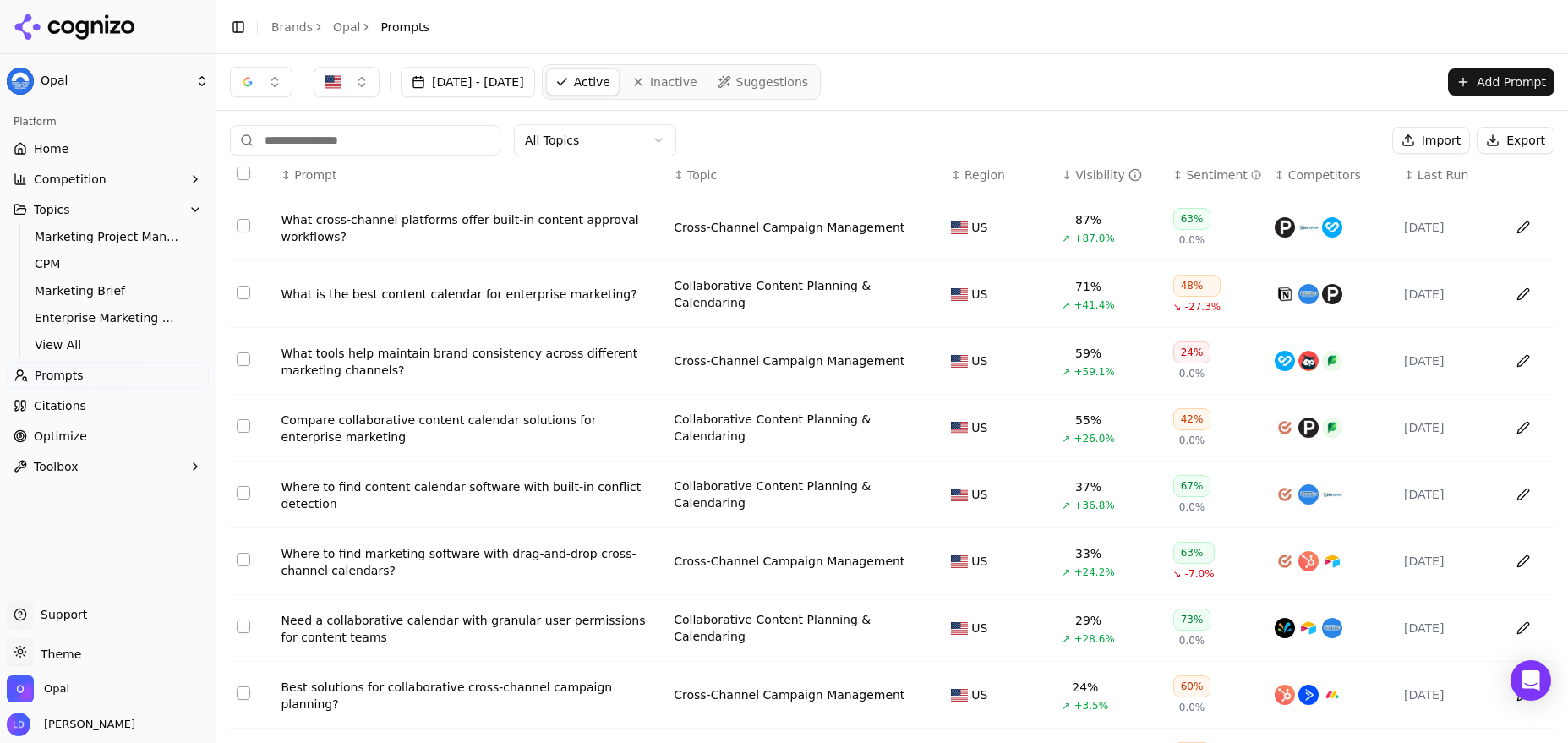
click at [951, 167] on div "↕ Region" at bounding box center [1000, 175] width 97 height 17
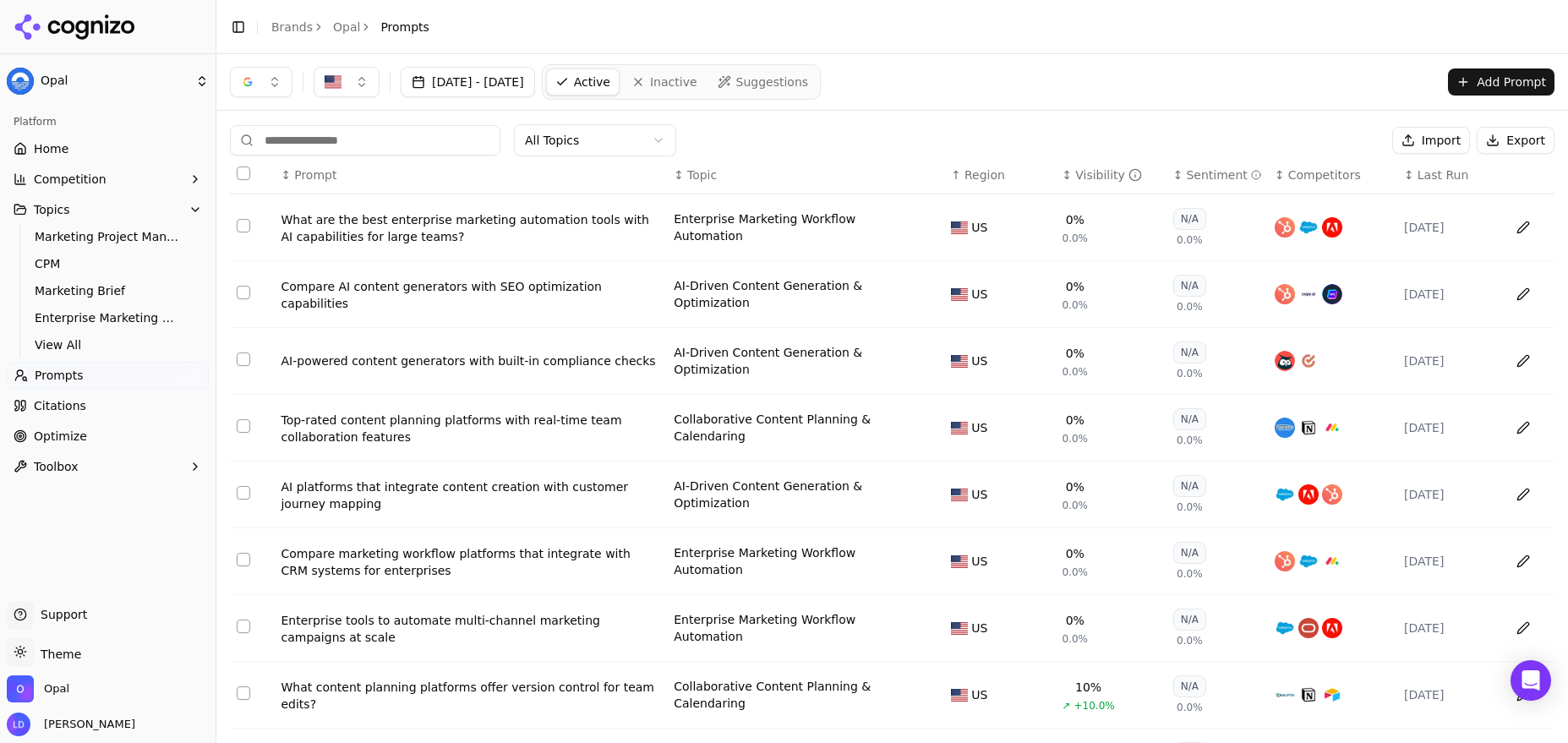
click at [1084, 175] on div "Visibility" at bounding box center [1109, 175] width 67 height 17
